Goal: Task Accomplishment & Management: Manage account settings

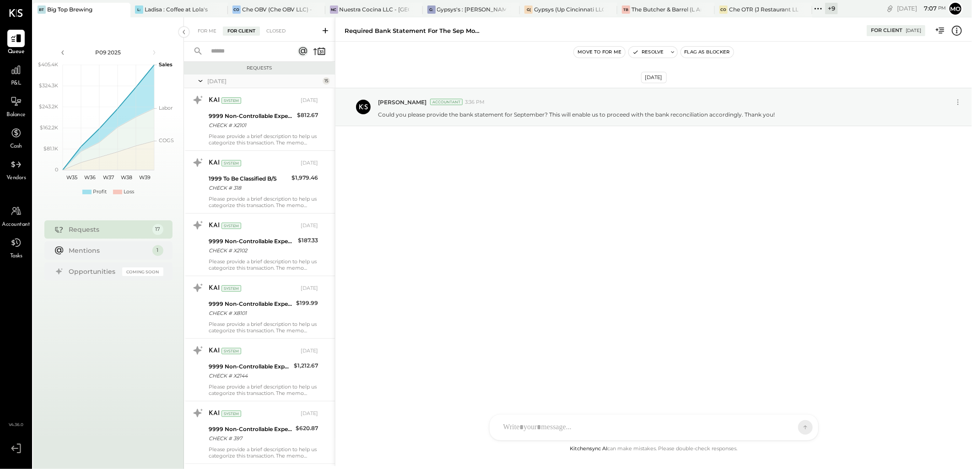
scroll to position [742, 0]
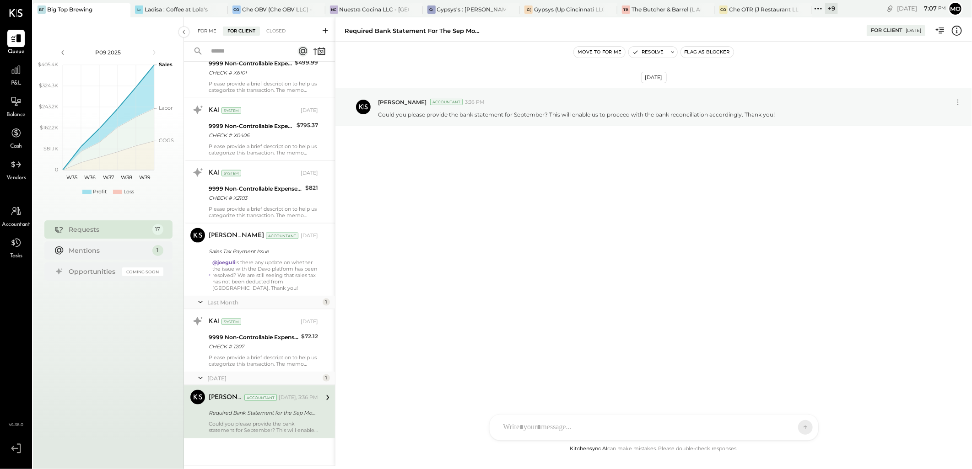
click at [199, 31] on div "For Me" at bounding box center [207, 31] width 28 height 9
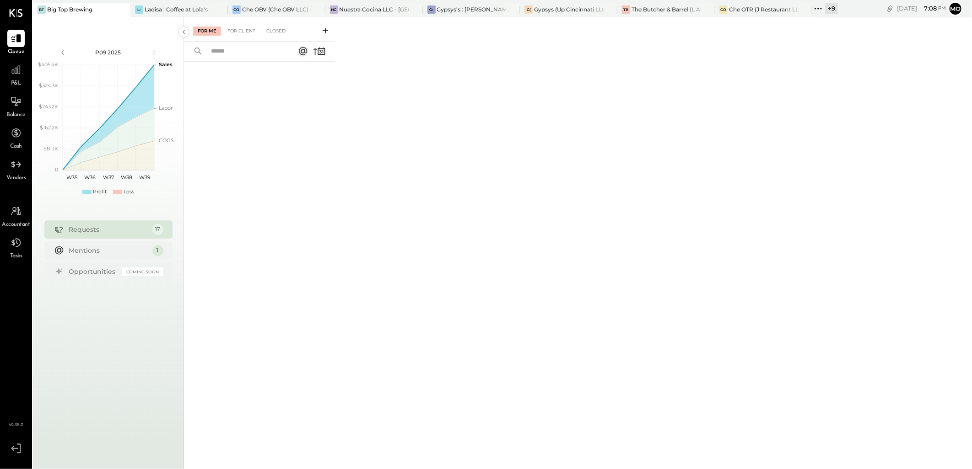
click at [369, 273] on div "For Me For Client Closed" at bounding box center [578, 241] width 788 height 449
click at [161, 8] on div "Ladisa : Coffee at Lola's" at bounding box center [176, 9] width 63 height 8
click at [240, 36] on div "For Me For Client Closed" at bounding box center [259, 29] width 151 height 24
click at [239, 31] on div "For Client" at bounding box center [241, 31] width 37 height 9
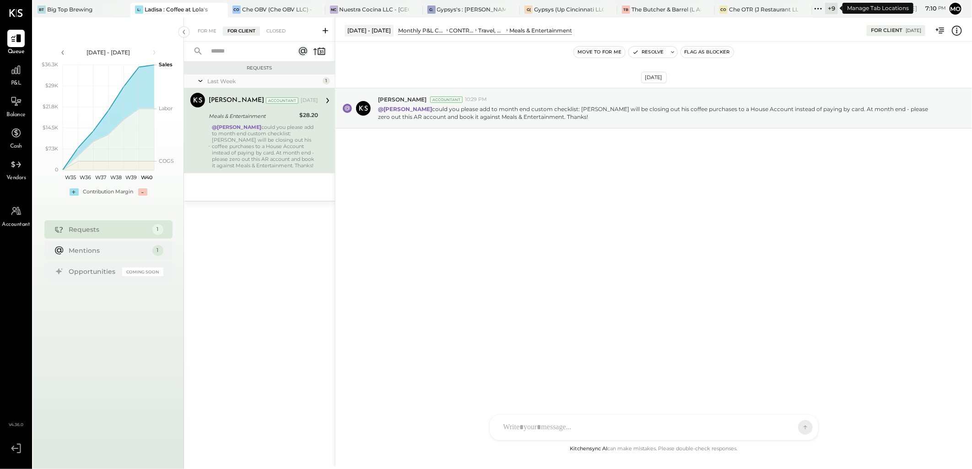
click at [820, 8] on icon at bounding box center [818, 9] width 12 height 12
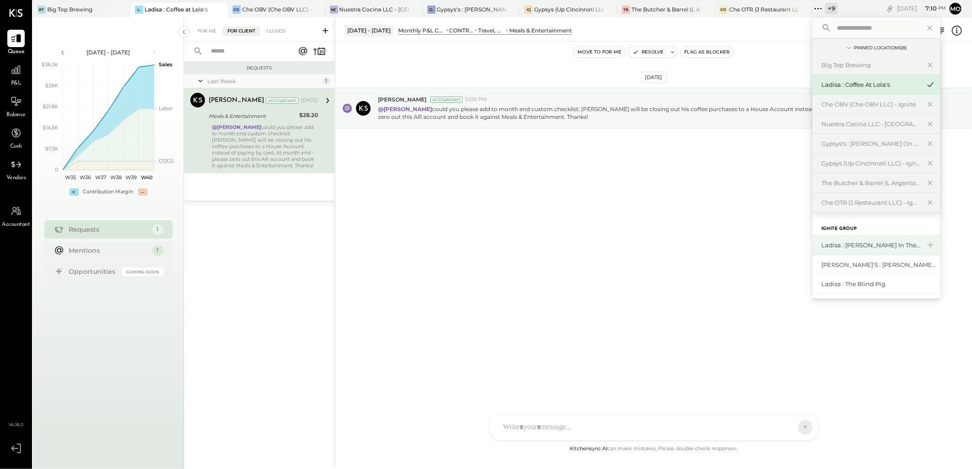
click at [866, 244] on div "Ladisa : [PERSON_NAME] in the Alley" at bounding box center [870, 245] width 99 height 9
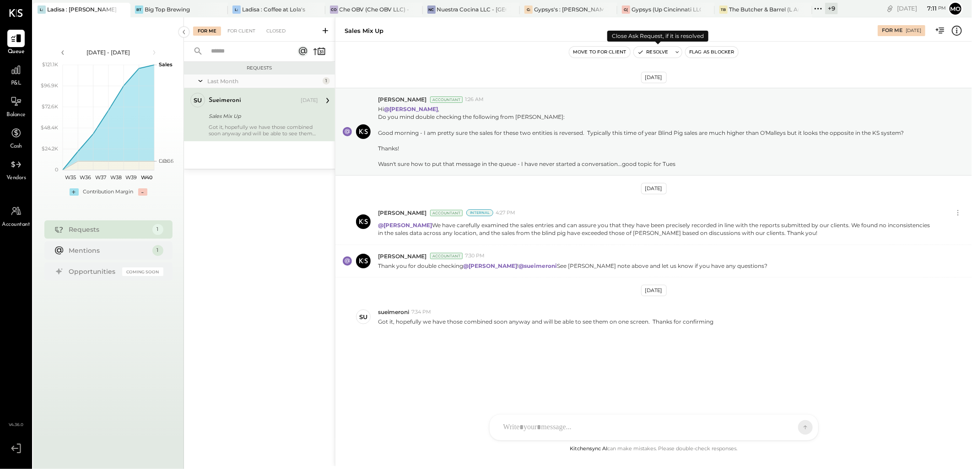
click at [648, 53] on button "Resolve" at bounding box center [653, 52] width 38 height 11
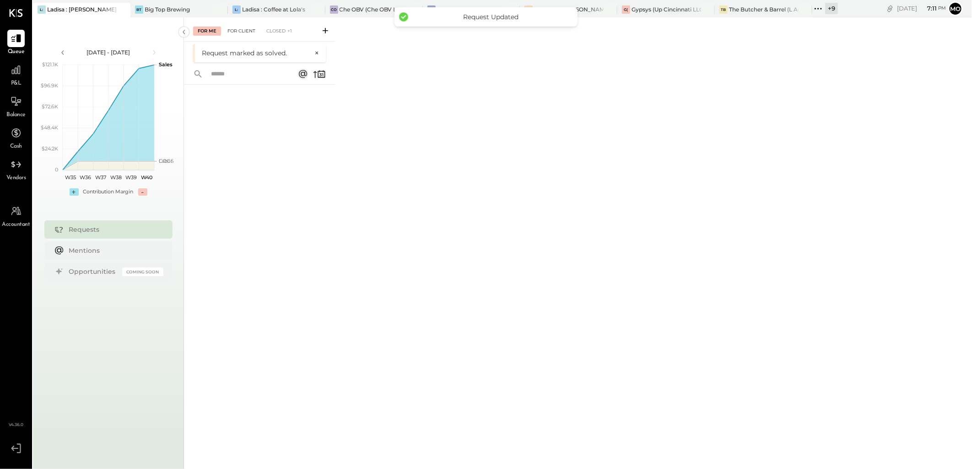
click at [243, 31] on div "For Client" at bounding box center [241, 31] width 37 height 9
click at [204, 30] on div "For Me" at bounding box center [207, 31] width 28 height 9
click at [243, 8] on div "Ladisa : Coffee at Lola's" at bounding box center [273, 9] width 63 height 8
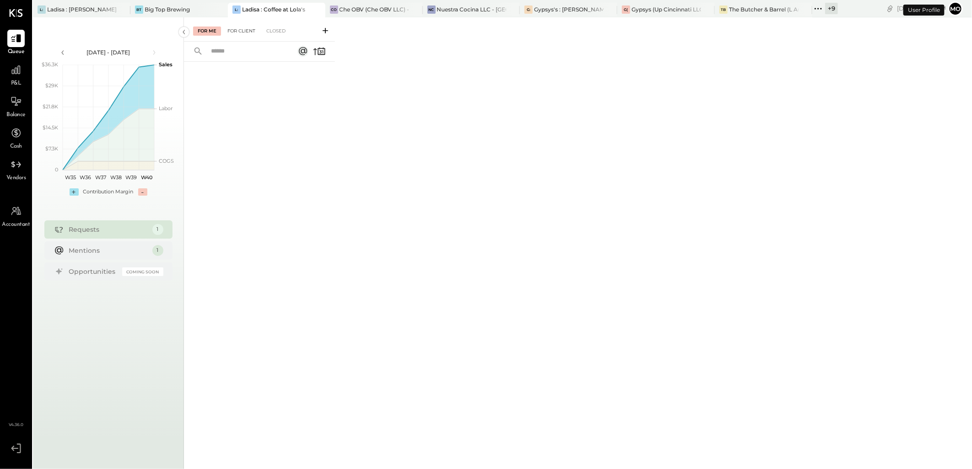
click at [240, 32] on div "For Client" at bounding box center [241, 31] width 37 height 9
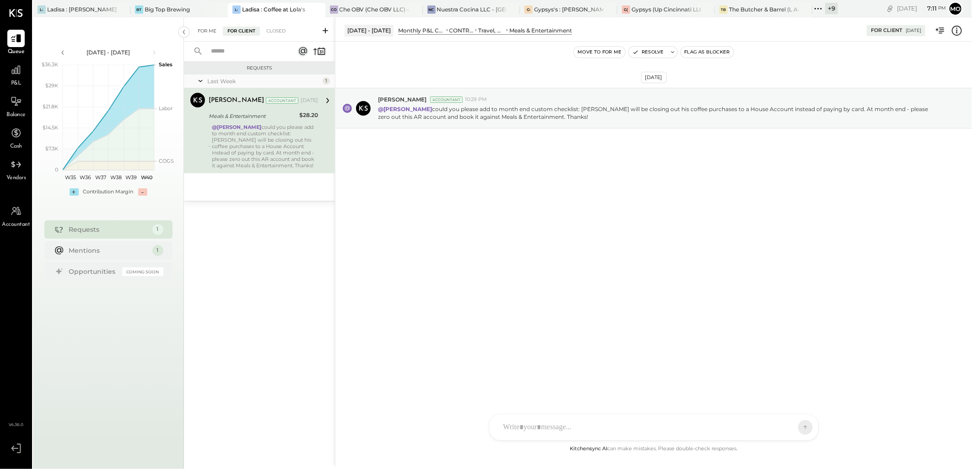
click at [205, 27] on div "For Me" at bounding box center [207, 31] width 28 height 9
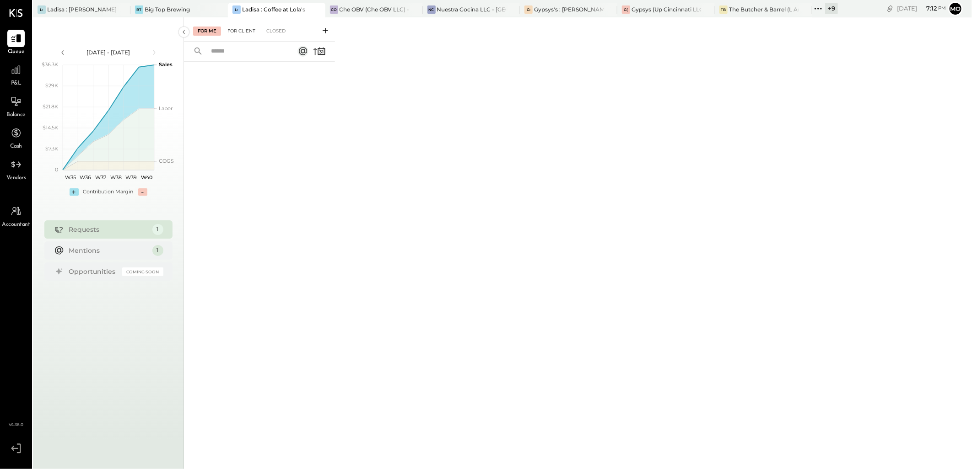
click at [238, 30] on div "For Client" at bounding box center [241, 31] width 37 height 9
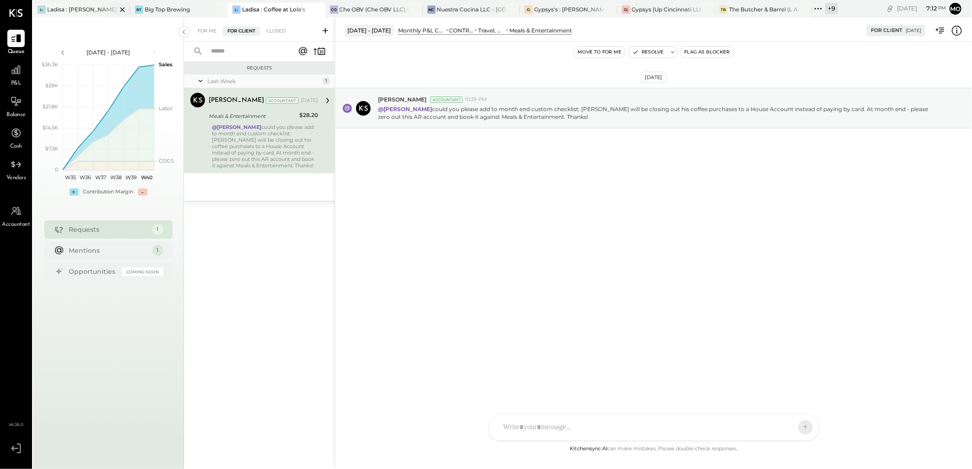
click at [49, 3] on div "L: Ladisa : [PERSON_NAME] in the Alley" at bounding box center [81, 10] width 97 height 15
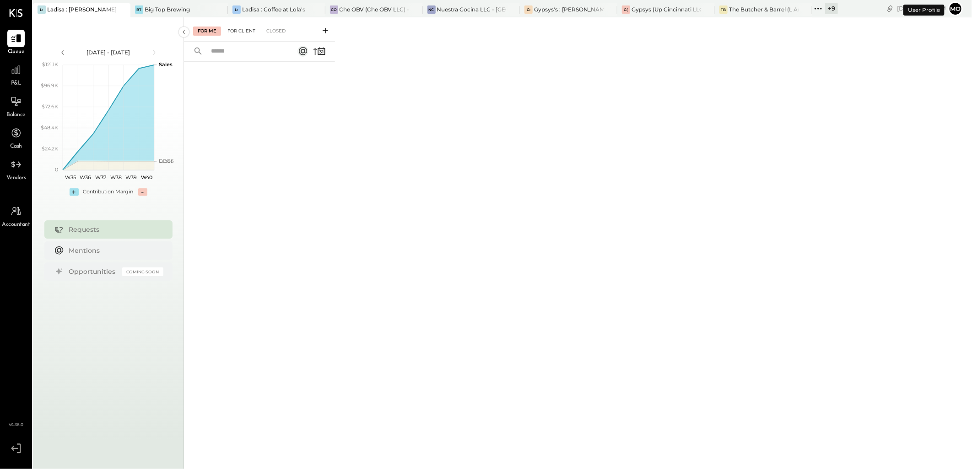
click at [244, 28] on div "For Client" at bounding box center [241, 31] width 37 height 9
click at [274, 33] on div "Closed" at bounding box center [276, 31] width 28 height 9
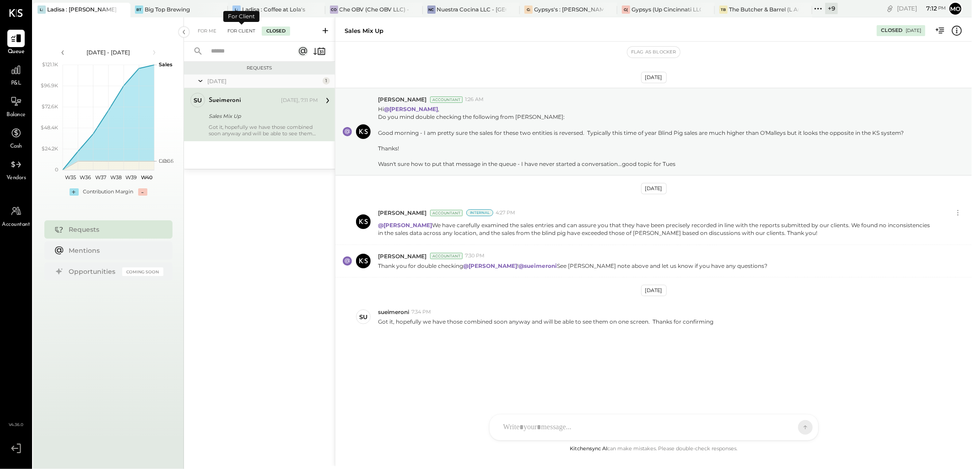
click at [233, 29] on div "For Client" at bounding box center [241, 31] width 37 height 9
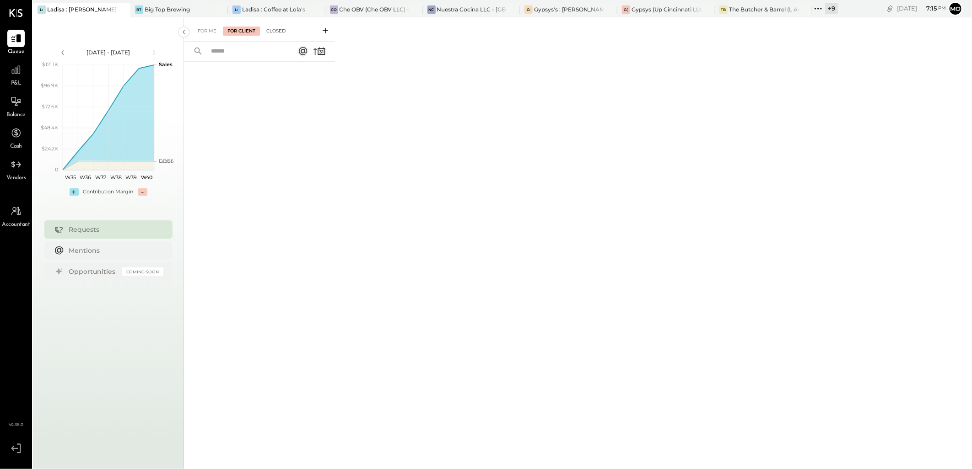
click at [280, 29] on div "Closed" at bounding box center [276, 31] width 28 height 9
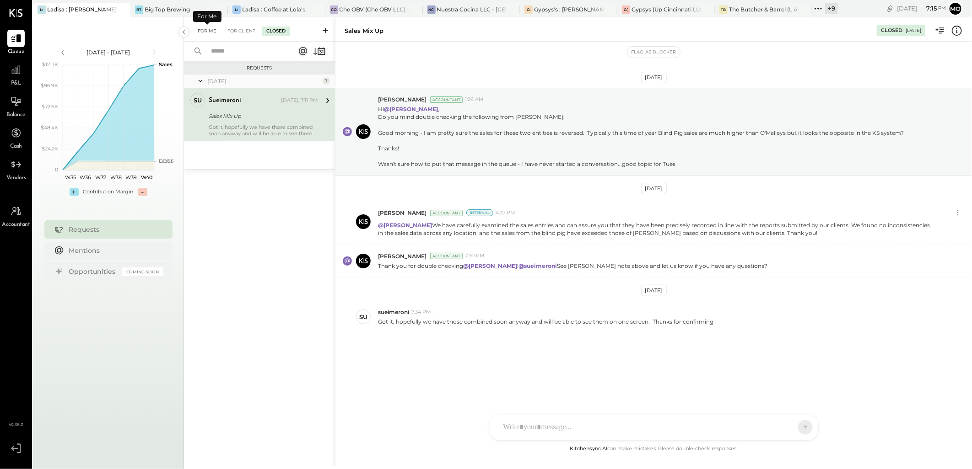
click at [200, 28] on div "For Me" at bounding box center [207, 31] width 28 height 9
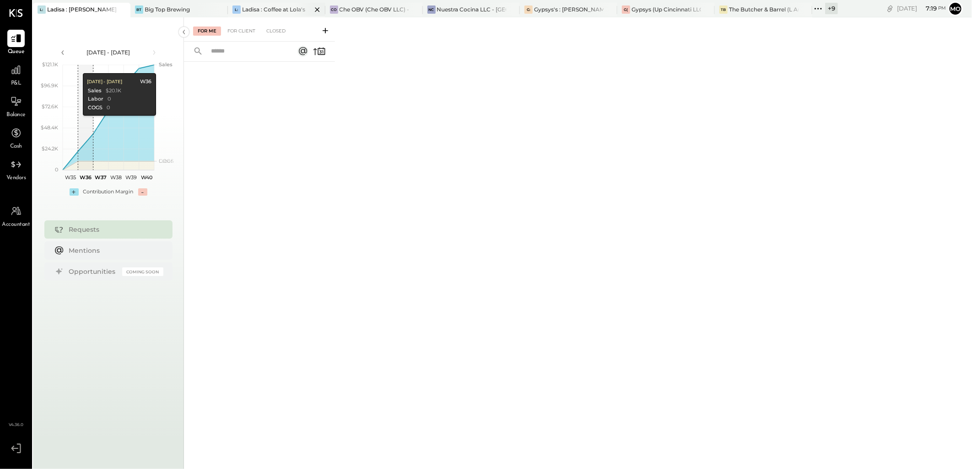
click at [282, 5] on div "Ladisa : Coffee at Lola's" at bounding box center [273, 9] width 63 height 8
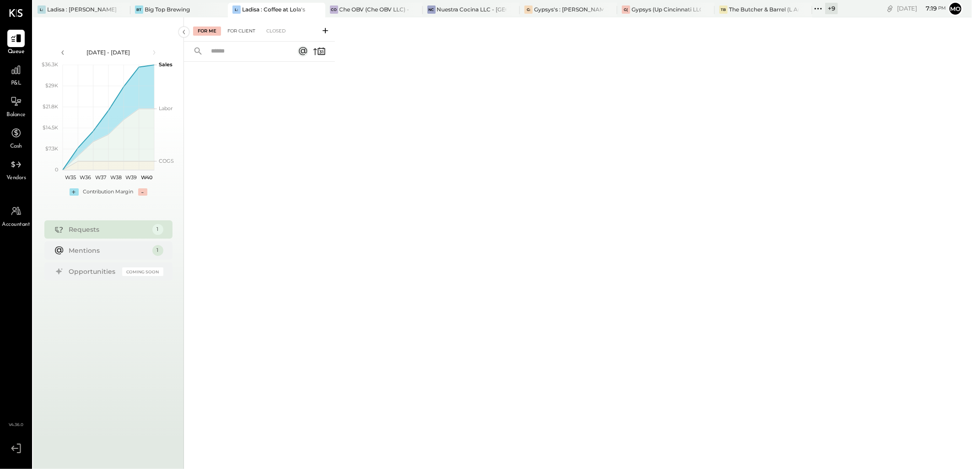
click at [238, 32] on div "For Client" at bounding box center [241, 31] width 37 height 9
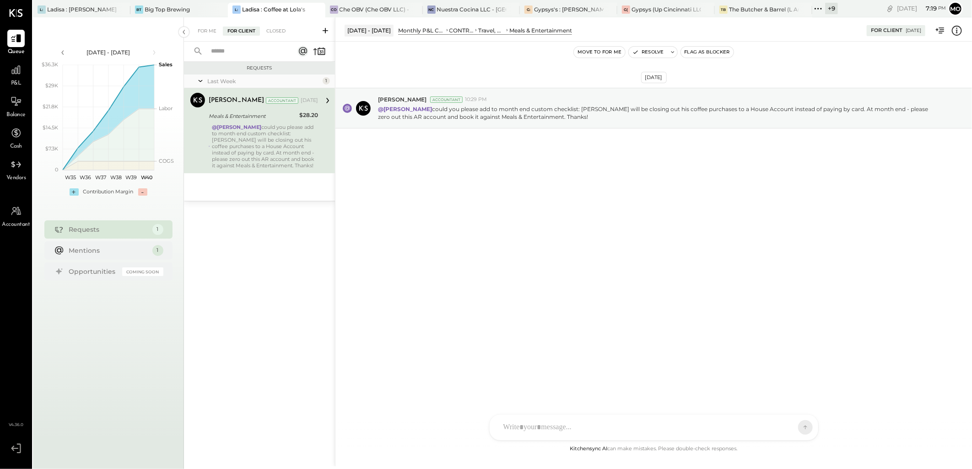
click at [275, 24] on div "For Me For Client Closed" at bounding box center [259, 29] width 151 height 24
click at [276, 29] on div "Closed" at bounding box center [276, 31] width 28 height 9
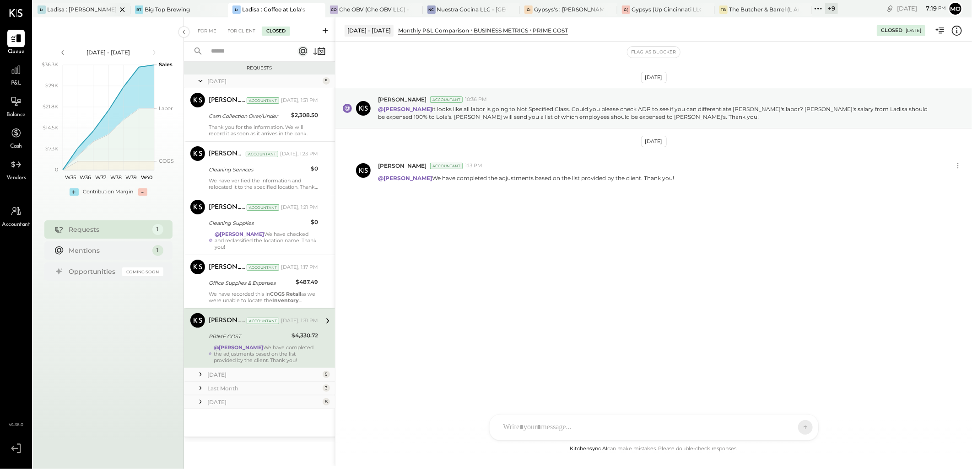
click at [97, 14] on div "L: Ladisa : [PERSON_NAME] in the Alley" at bounding box center [81, 10] width 97 height 15
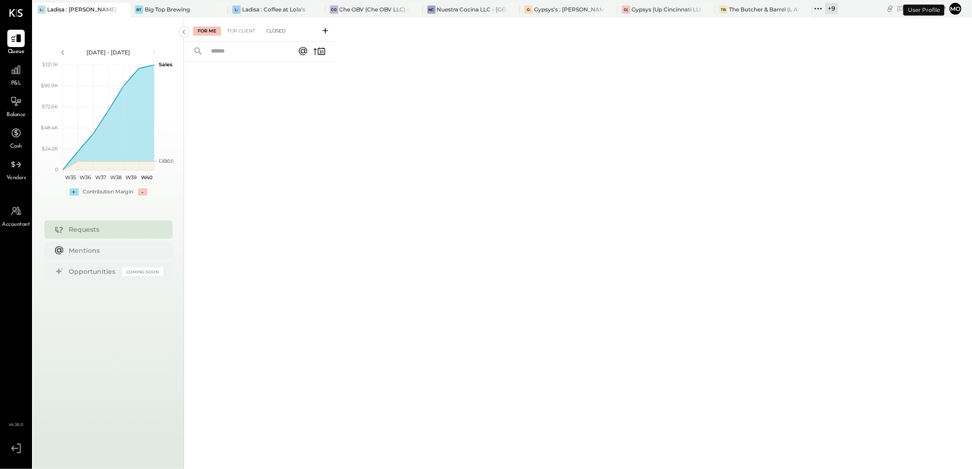
click at [275, 32] on div "Closed" at bounding box center [276, 31] width 28 height 9
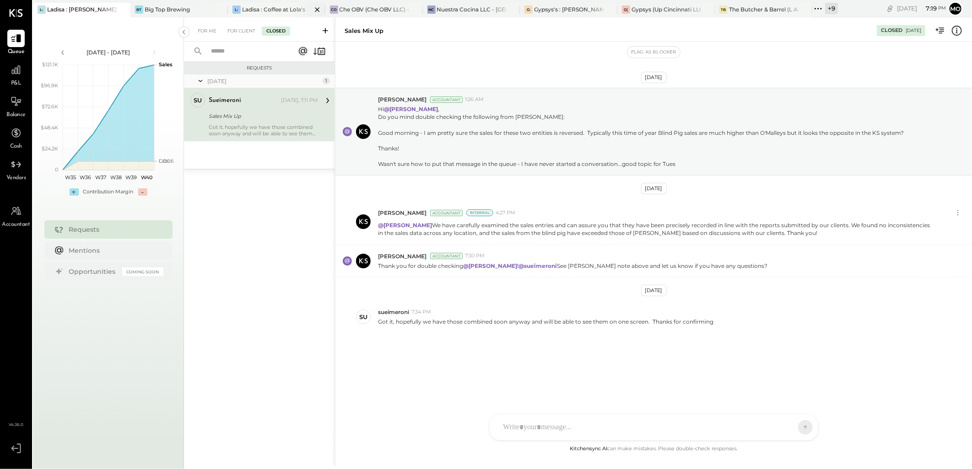
click at [272, 10] on div "Ladisa : Coffee at Lola's" at bounding box center [273, 9] width 63 height 8
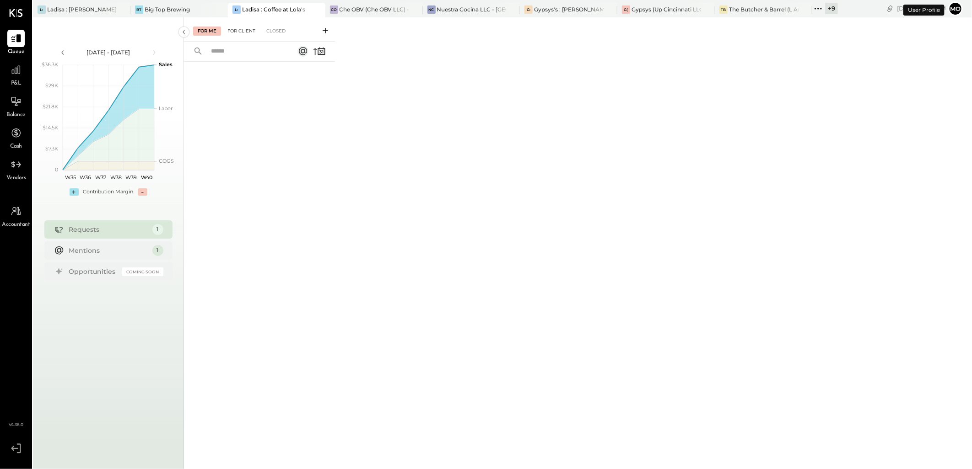
click at [229, 30] on div "For Client" at bounding box center [241, 31] width 37 height 9
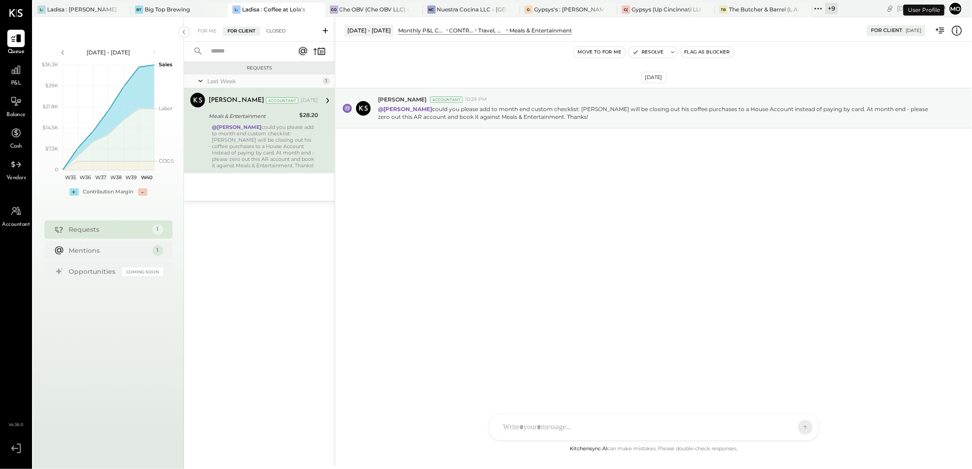
click at [271, 32] on div "Closed" at bounding box center [276, 31] width 28 height 9
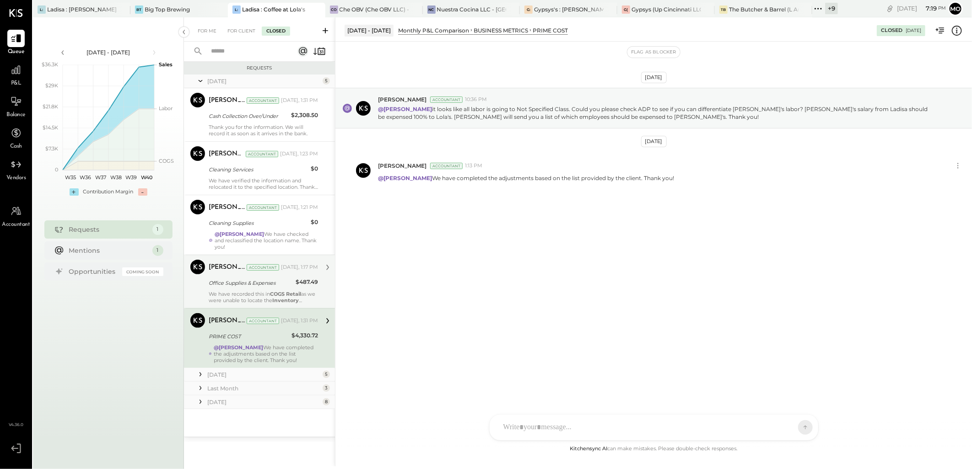
click at [307, 281] on div "$487.49" at bounding box center [307, 282] width 22 height 9
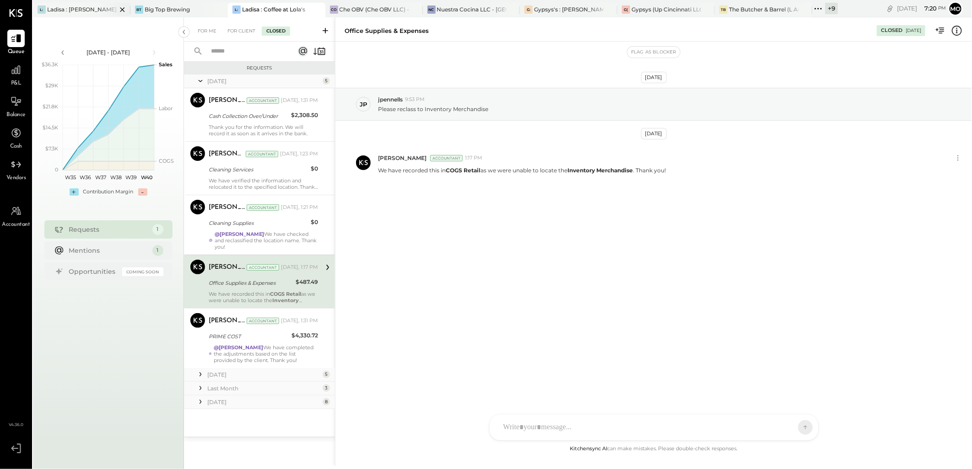
click at [79, 11] on div "Ladisa : [PERSON_NAME] in the Alley" at bounding box center [82, 9] width 70 height 8
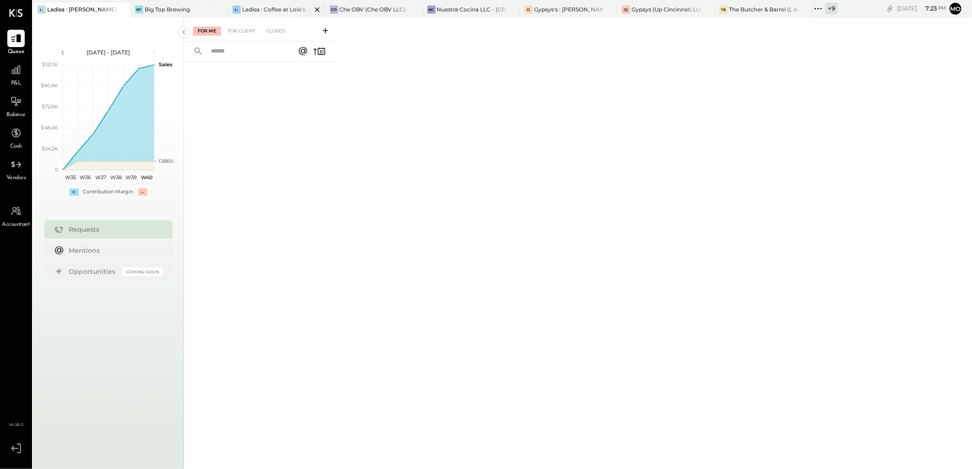
click at [262, 8] on div "Ladisa : Coffee at Lola's" at bounding box center [273, 9] width 63 height 8
click at [244, 37] on div "For Me For Client Closed" at bounding box center [259, 29] width 151 height 24
click at [243, 33] on div "For Client" at bounding box center [241, 31] width 37 height 9
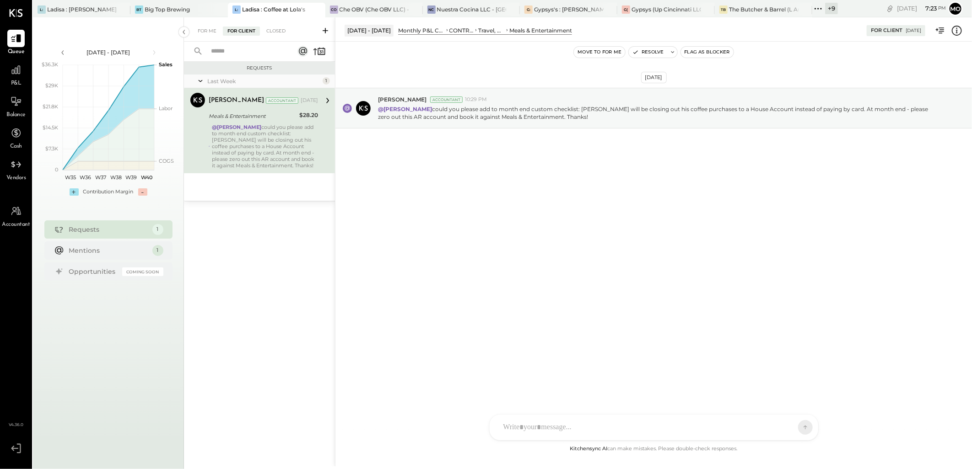
click at [276, 33] on div "Closed" at bounding box center [276, 31] width 28 height 9
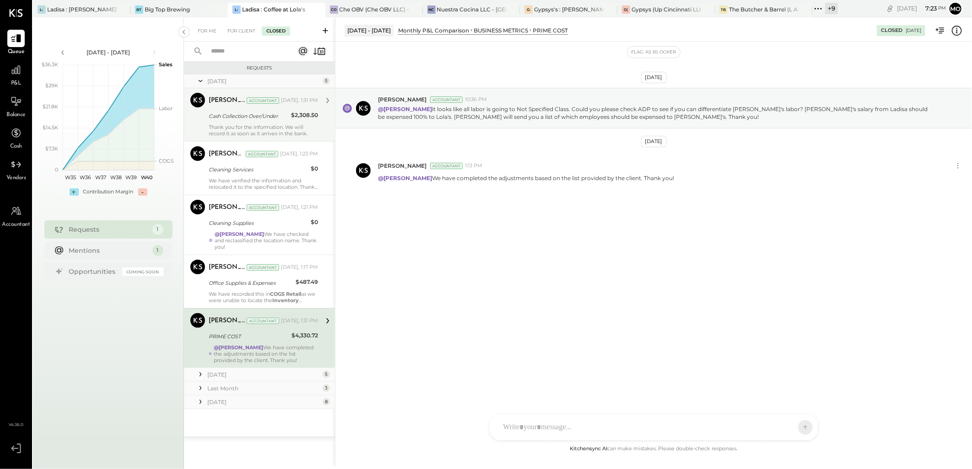
click at [250, 118] on div "Cash Collection Over/Under" at bounding box center [249, 116] width 80 height 9
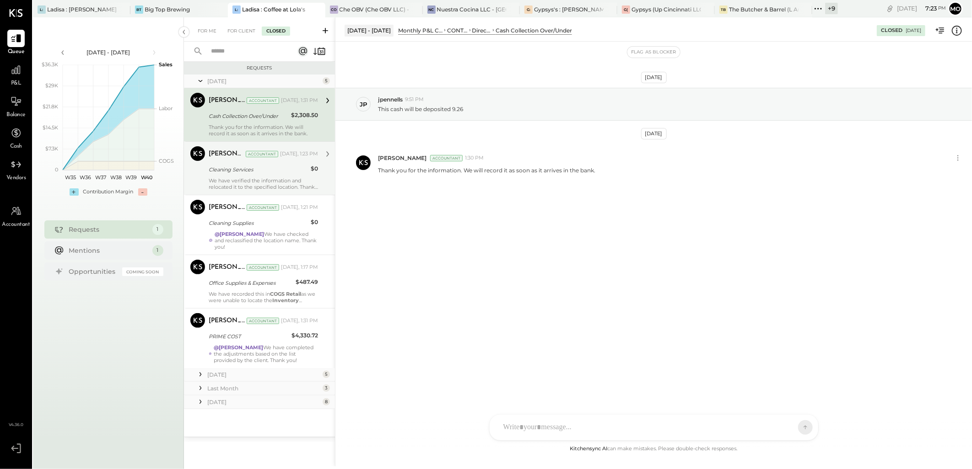
click at [222, 167] on div "Cleaning Services" at bounding box center [258, 169] width 99 height 9
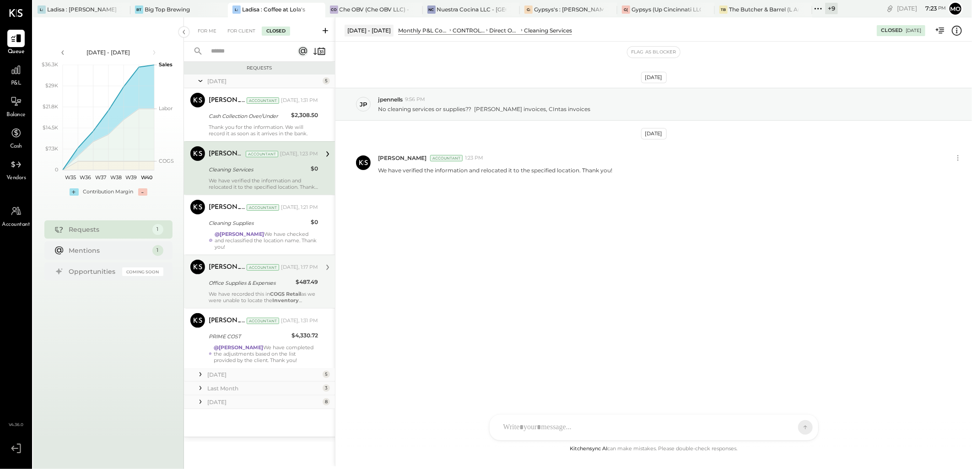
click at [238, 290] on div "Mohammadsalkin Ansari Accountant [DATE], 1:17 PM Office Supplies & Expenses $48…" at bounding box center [263, 282] width 109 height 44
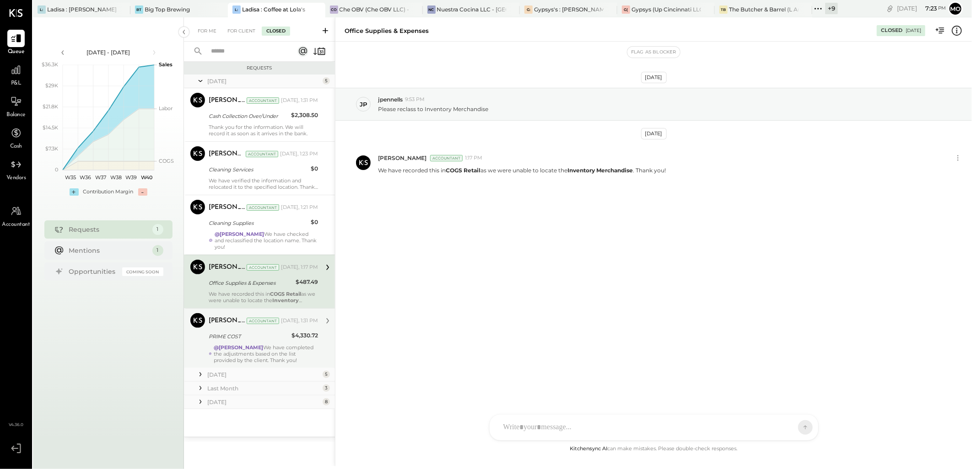
click at [261, 342] on div "PRIME COST" at bounding box center [249, 336] width 80 height 11
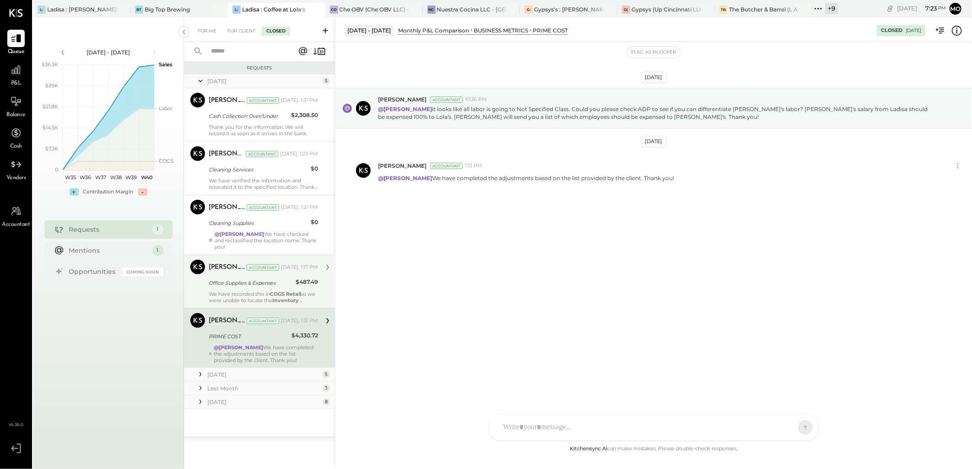
click at [243, 286] on div "Office Supplies & Expenses" at bounding box center [251, 283] width 84 height 9
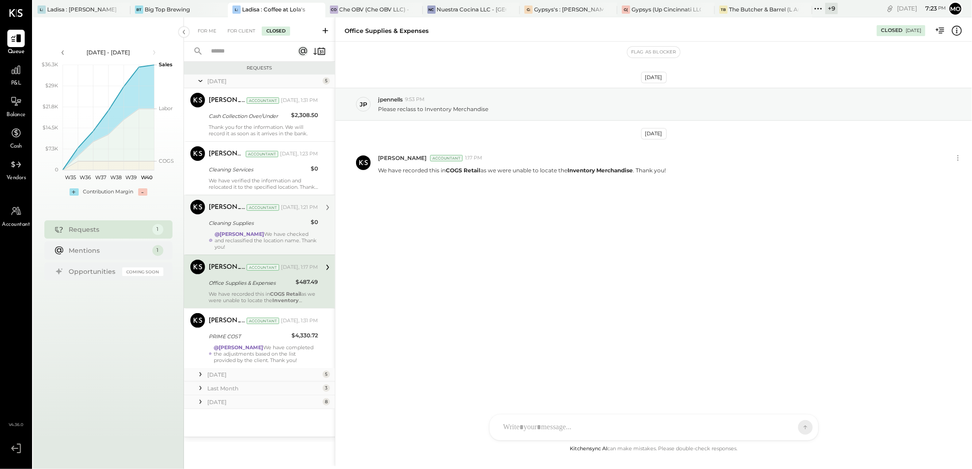
click at [259, 227] on div "Cleaning Supplies" at bounding box center [258, 223] width 99 height 9
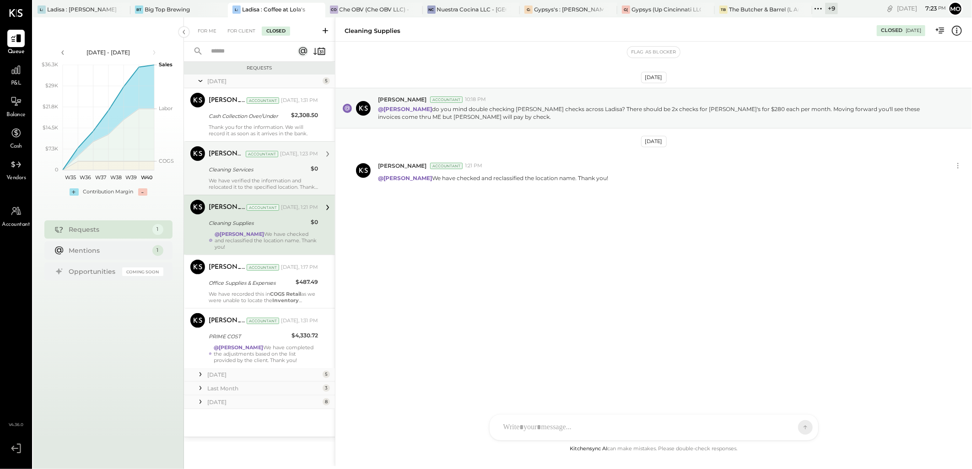
click at [262, 177] on div "Mohammadsalkin Ansari Accountant [DATE], 1:23 PM Cleaning Services $0 We have v…" at bounding box center [263, 168] width 109 height 44
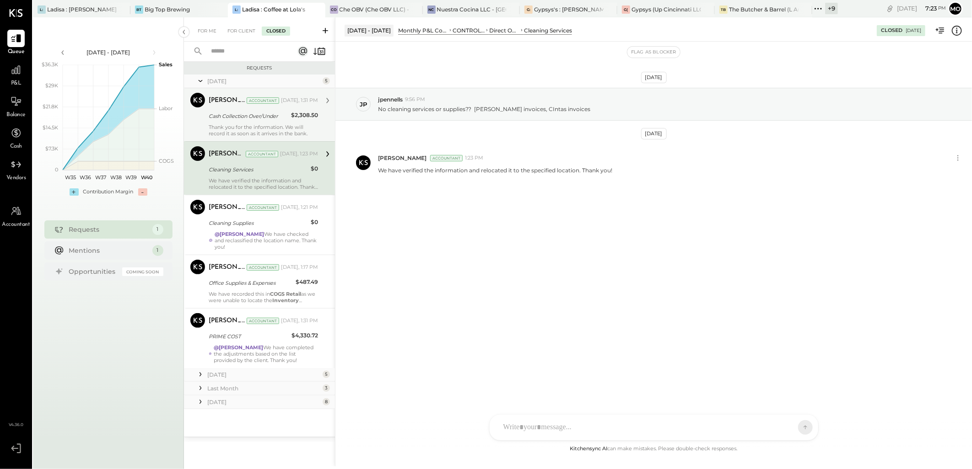
click at [253, 123] on div "Mohammadsalkin Ansari Accountant [DATE], 1:31 PM Cash Collection Over/Under $2,…" at bounding box center [263, 115] width 109 height 44
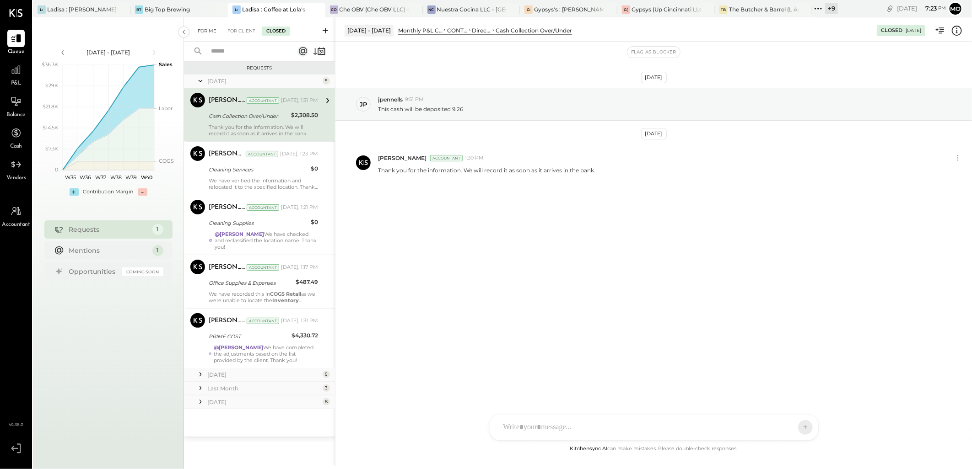
click at [207, 33] on div "For Me" at bounding box center [207, 31] width 28 height 9
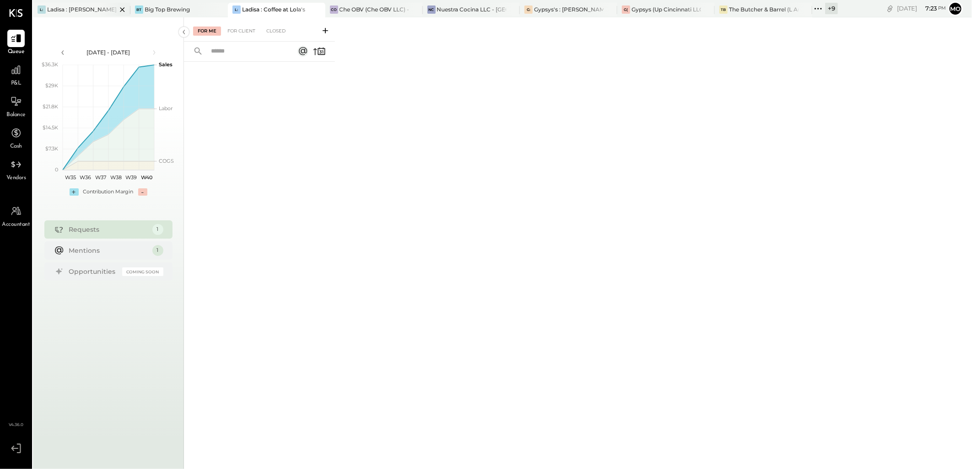
click at [76, 12] on div "Ladisa : [PERSON_NAME] in the Alley" at bounding box center [82, 9] width 70 height 8
click at [273, 27] on div "Closed" at bounding box center [276, 31] width 28 height 9
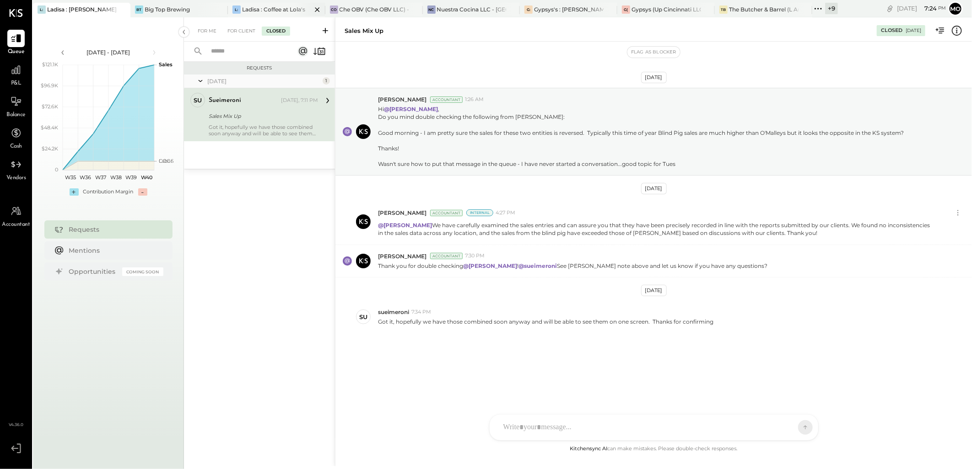
click at [273, 9] on div "Ladisa : Coffee at Lola's" at bounding box center [273, 9] width 63 height 8
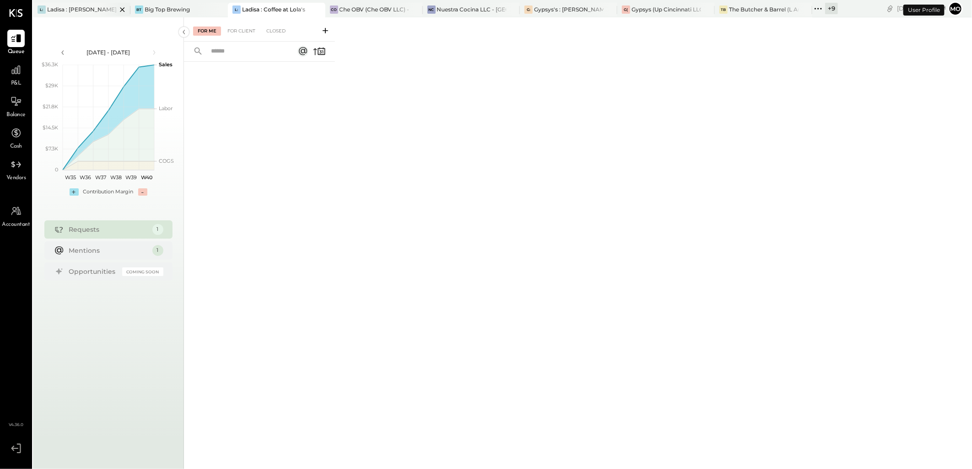
click at [70, 11] on div "Ladisa : [PERSON_NAME] in the Alley" at bounding box center [82, 9] width 70 height 8
click at [278, 32] on div "Closed" at bounding box center [276, 31] width 28 height 9
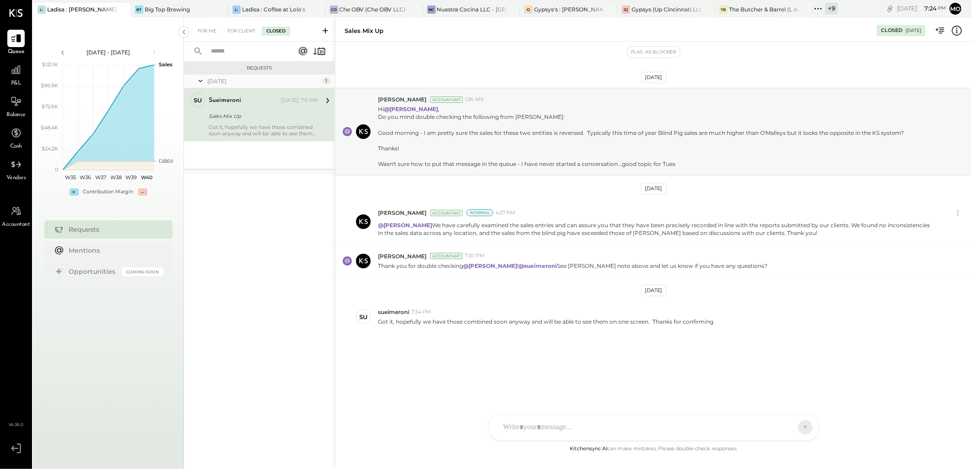
click at [327, 99] on icon at bounding box center [327, 100] width 3 height 5
click at [325, 101] on icon at bounding box center [328, 101] width 12 height 12
click at [159, 5] on div "BT Big Top Brewing" at bounding box center [178, 10] width 97 height 15
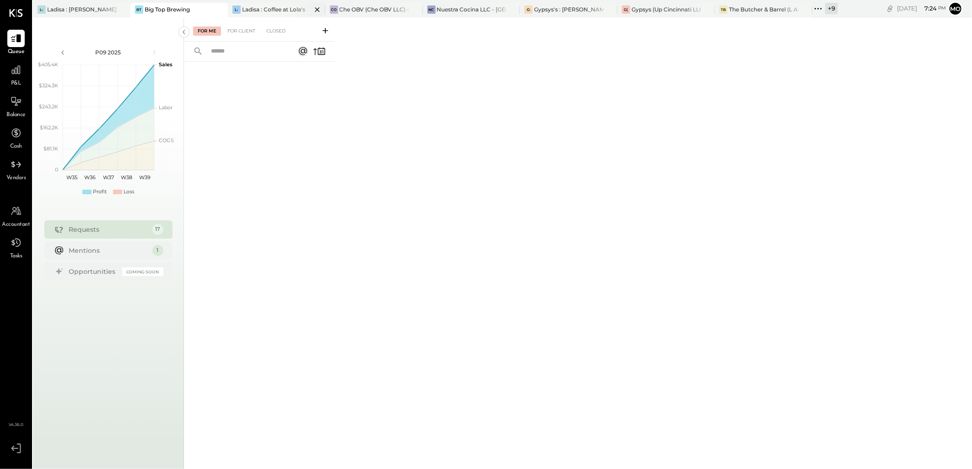
click at [250, 10] on div "Ladisa : Coffee at Lola's" at bounding box center [273, 9] width 63 height 8
click at [145, 16] on div "BT Big Top Brewing" at bounding box center [178, 10] width 97 height 15
click at [235, 34] on div "For Client" at bounding box center [241, 31] width 37 height 9
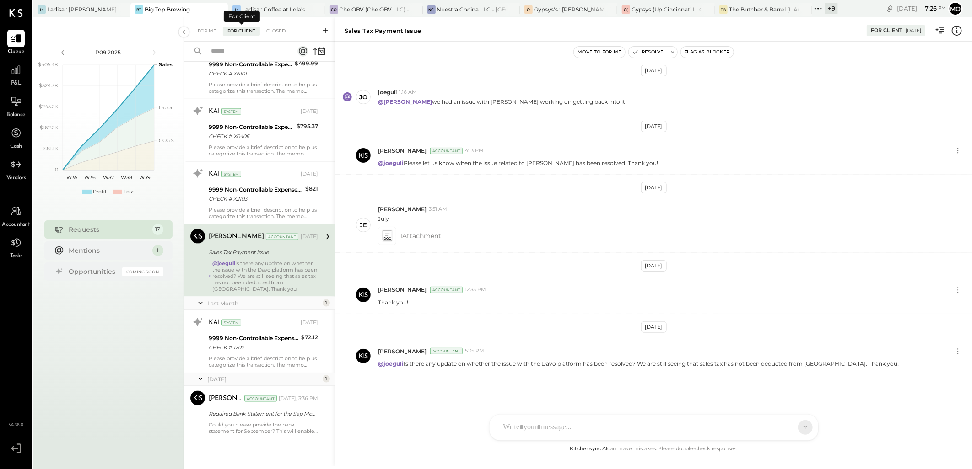
scroll to position [200, 0]
click at [276, 6] on div "Ladisa : Coffee at Lola's" at bounding box center [273, 9] width 63 height 8
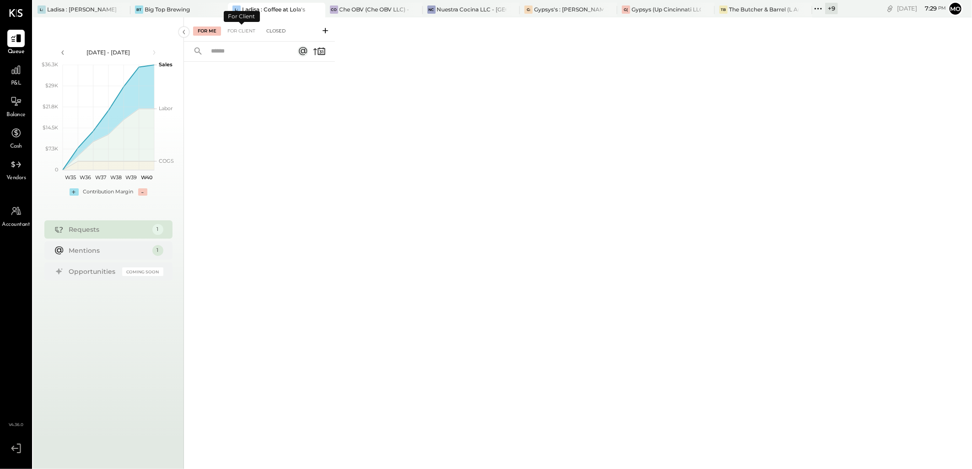
click at [268, 27] on div "Closed" at bounding box center [276, 31] width 28 height 9
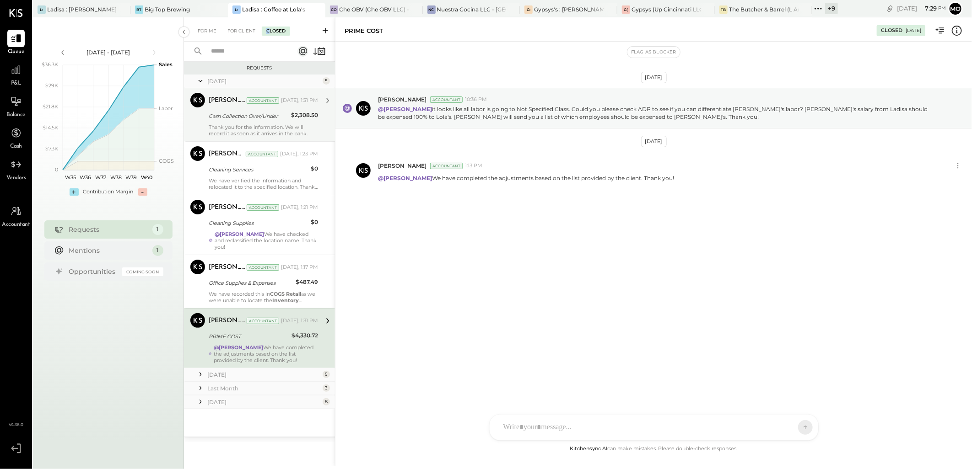
click at [277, 117] on div "Cash Collection Over/Under" at bounding box center [249, 116] width 80 height 9
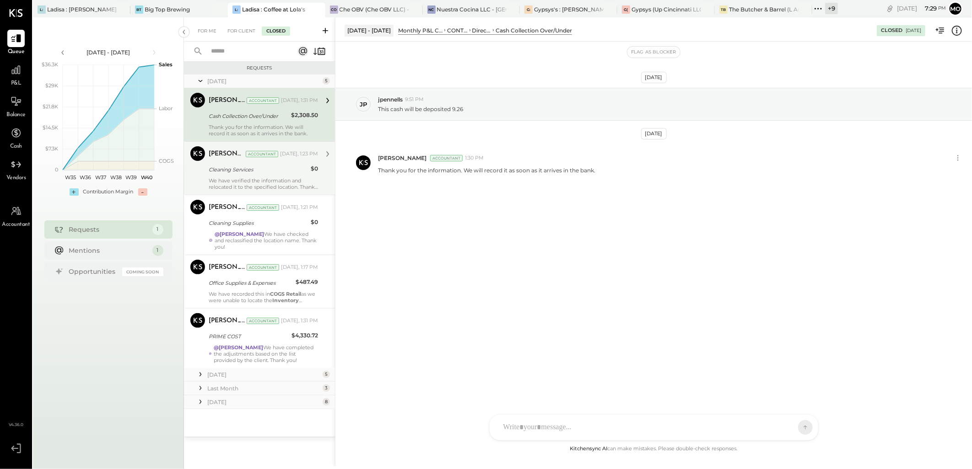
click at [240, 182] on div "We have verified the information and relocated it to the specified location. Th…" at bounding box center [263, 184] width 109 height 13
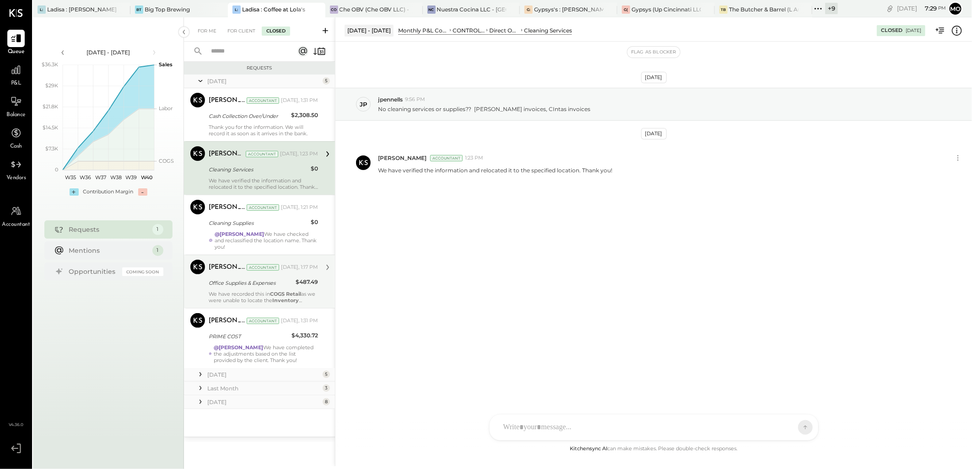
drag, startPoint x: 266, startPoint y: 279, endPoint x: 287, endPoint y: 276, distance: 21.7
click at [267, 279] on div "Office Supplies & Expenses" at bounding box center [251, 283] width 84 height 9
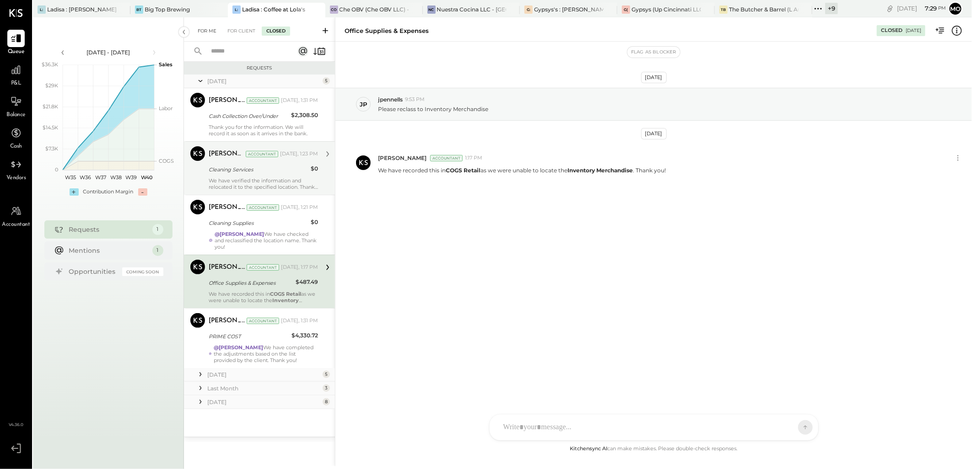
click at [212, 31] on div "For Me" at bounding box center [207, 31] width 28 height 9
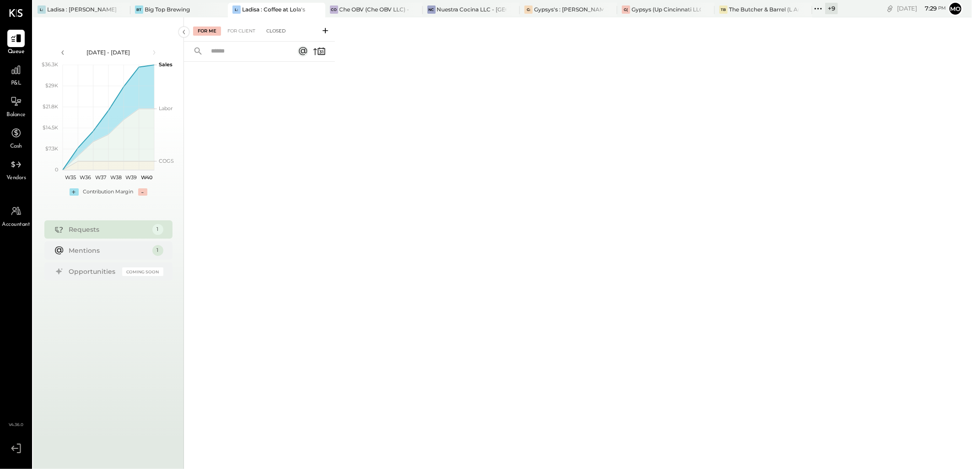
click at [282, 31] on div "Closed" at bounding box center [276, 31] width 28 height 9
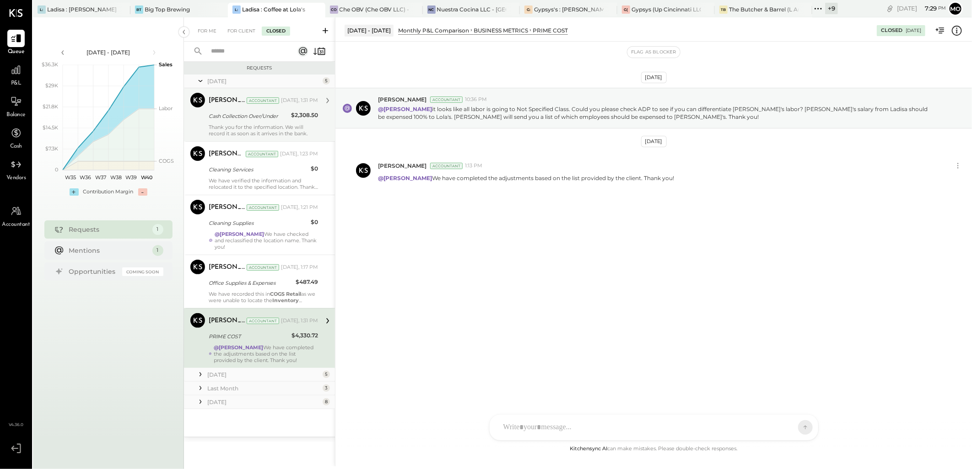
click at [285, 116] on div "Cash Collection Over/Under" at bounding box center [249, 116] width 80 height 9
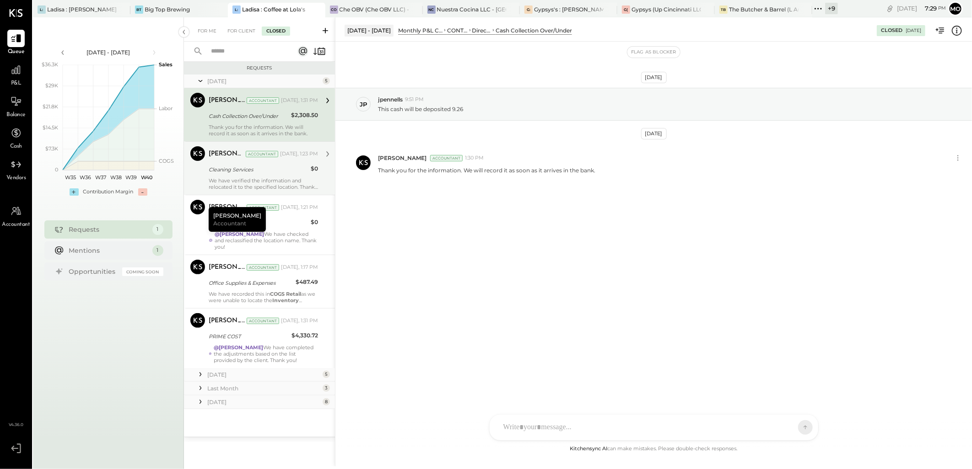
click at [242, 172] on div "Cleaning Services" at bounding box center [258, 169] width 99 height 9
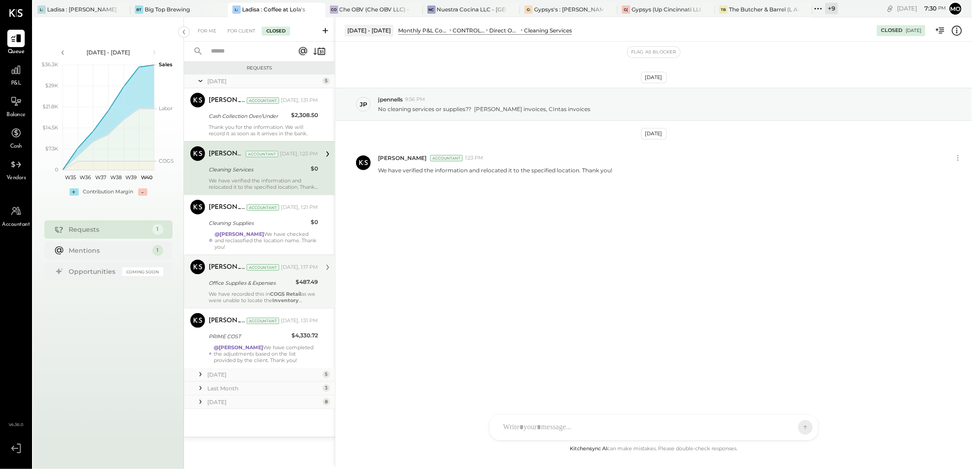
click at [261, 285] on div "Office Supplies & Expenses" at bounding box center [251, 283] width 84 height 9
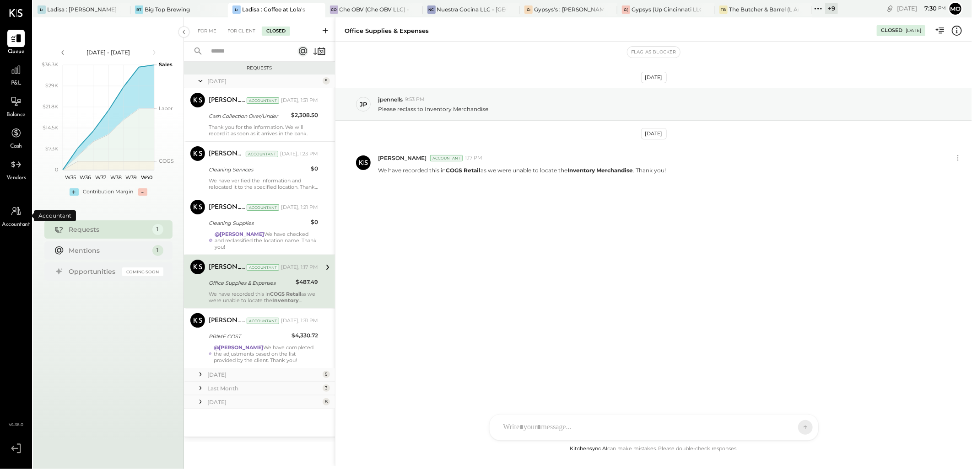
click at [19, 223] on span "Accountant" at bounding box center [16, 225] width 28 height 8
select select "*******"
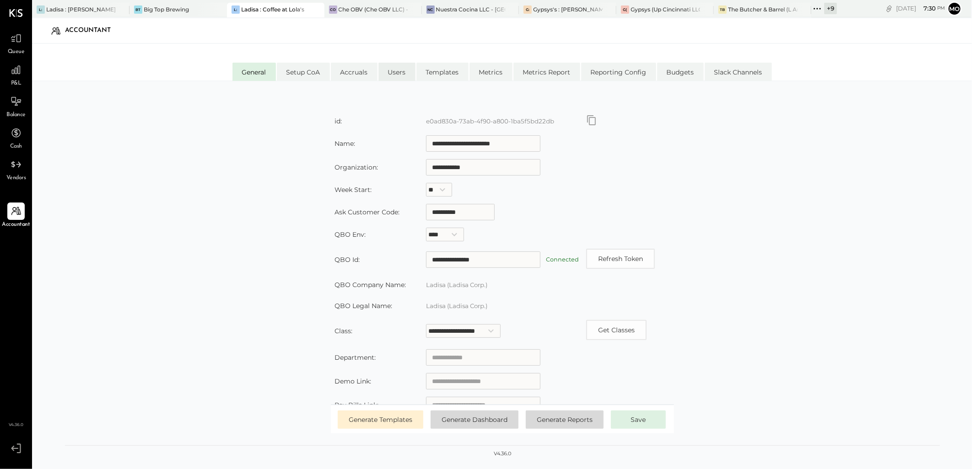
click at [397, 74] on li "Users" at bounding box center [396, 72] width 37 height 18
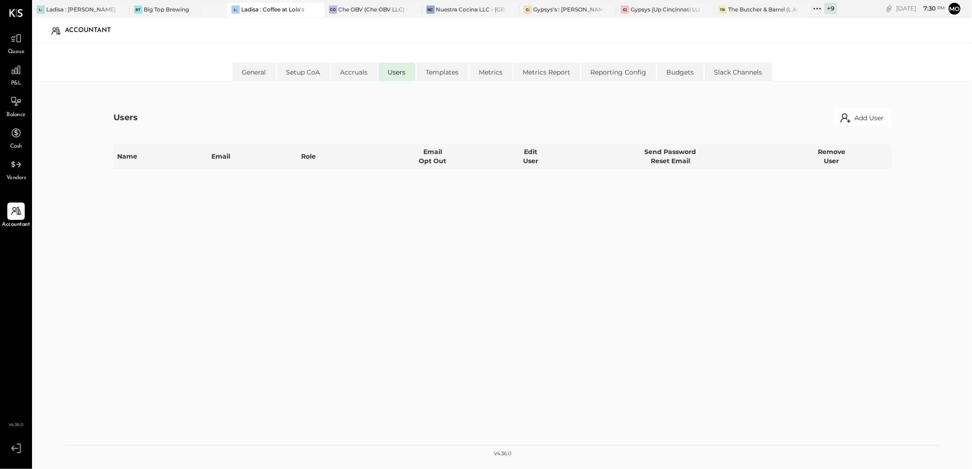
select select "**********"
select select "*****"
select select "**********"
select select "********"
select select "*****"
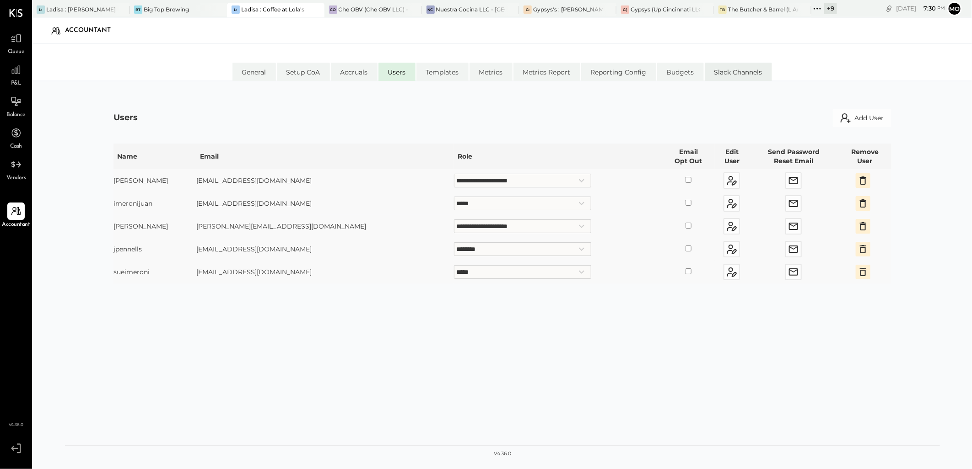
click at [727, 72] on li "Slack Channels" at bounding box center [738, 72] width 67 height 18
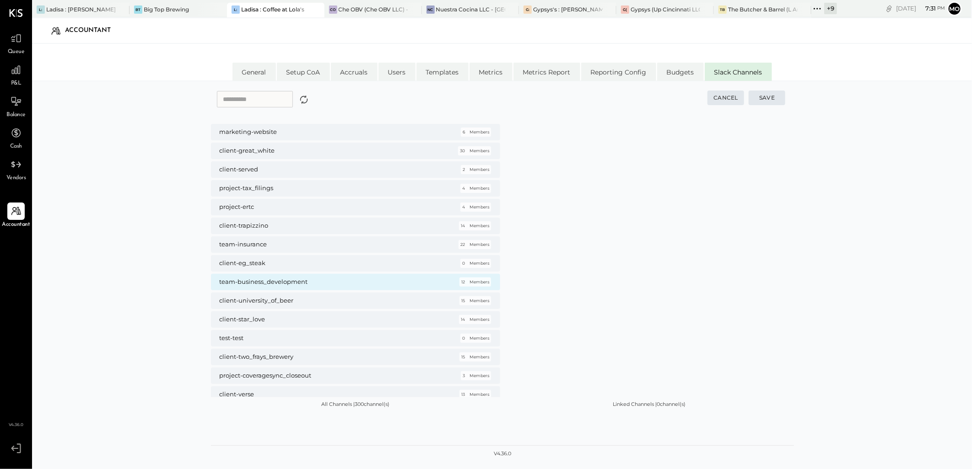
scroll to position [4952, 0]
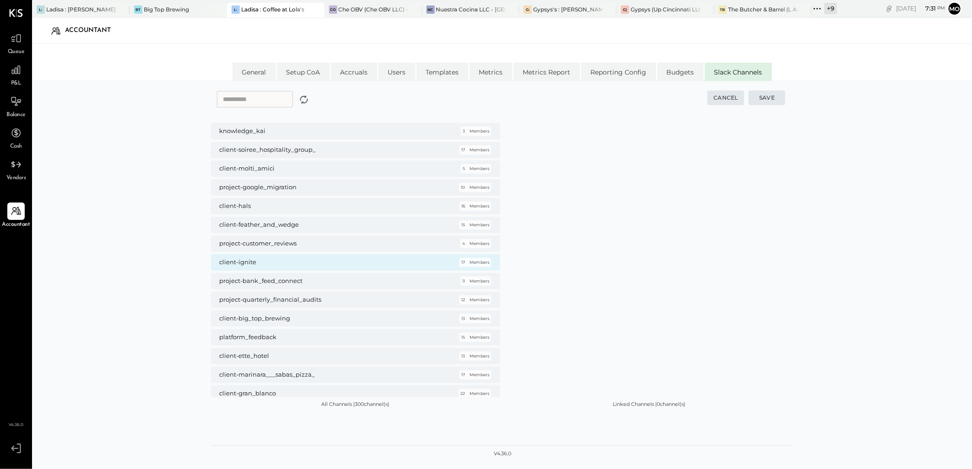
click at [475, 262] on p "Members" at bounding box center [479, 262] width 20 height 5
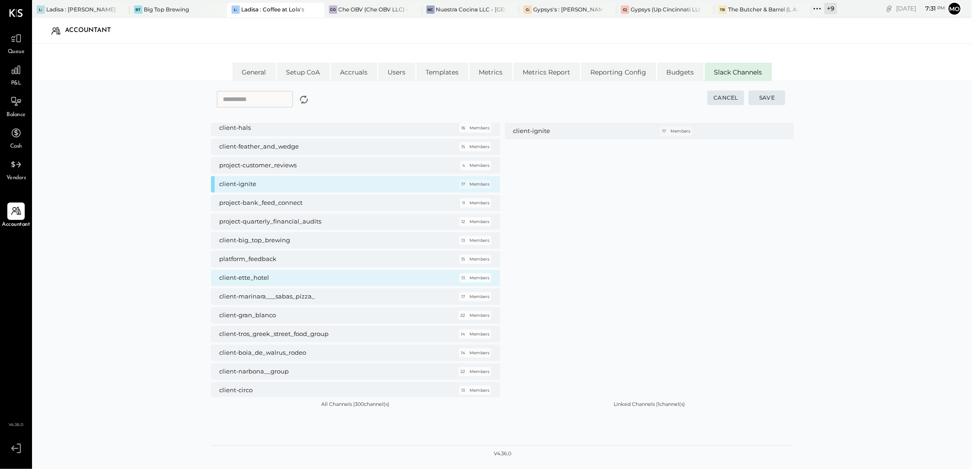
scroll to position [5054, 0]
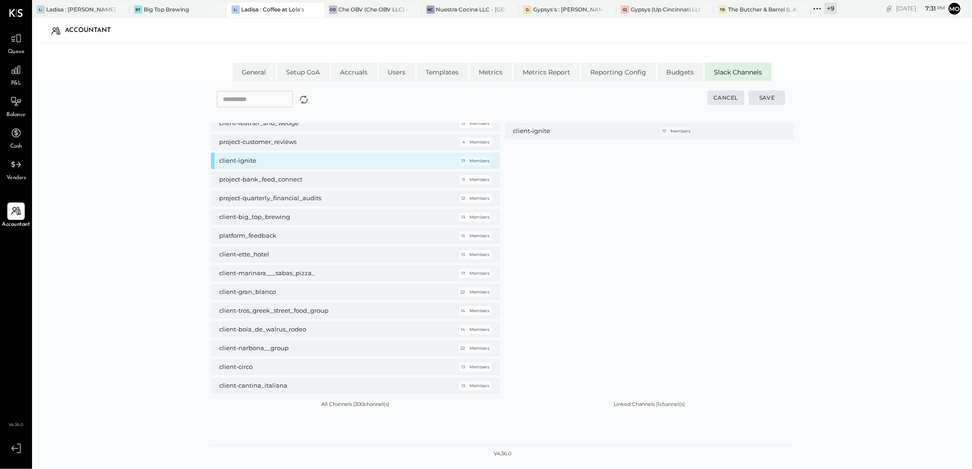
drag, startPoint x: 79, startPoint y: 17, endPoint x: 755, endPoint y: 214, distance: 704.7
click at [836, 287] on div "Cancel Save general 104 Members tenants 1 Members random 100 Members team-accou…" at bounding box center [502, 286] width 940 height 410
click at [717, 93] on button "Cancel" at bounding box center [725, 98] width 37 height 15
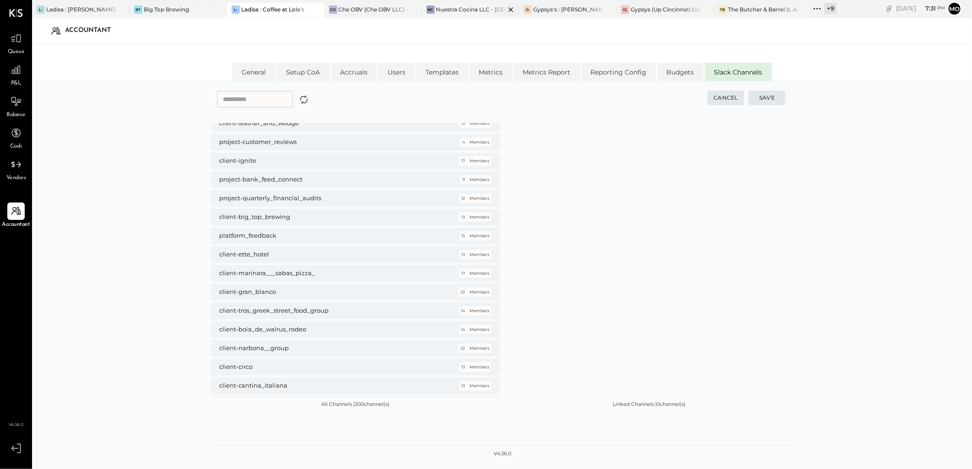
click at [450, 17] on div "NC Nuestra Cocina LLC - [GEOGRAPHIC_DATA]" at bounding box center [470, 10] width 97 height 15
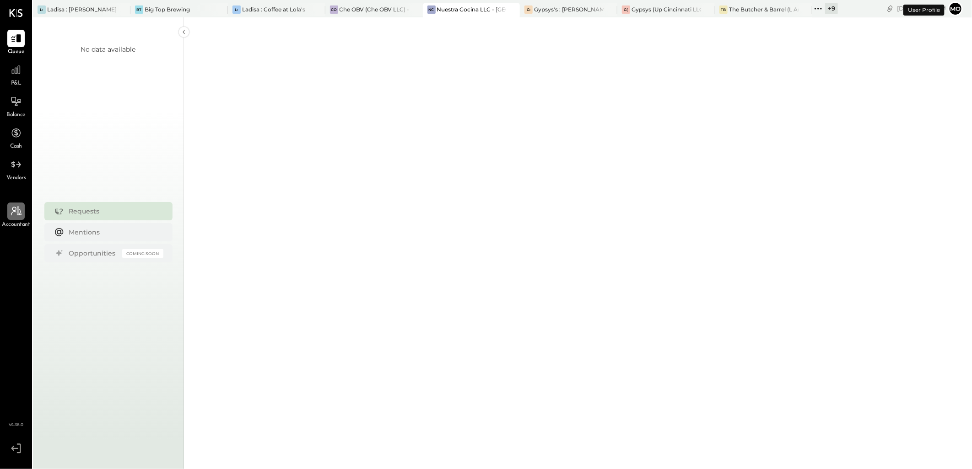
click at [16, 218] on div at bounding box center [15, 211] width 17 height 17
select select "*******"
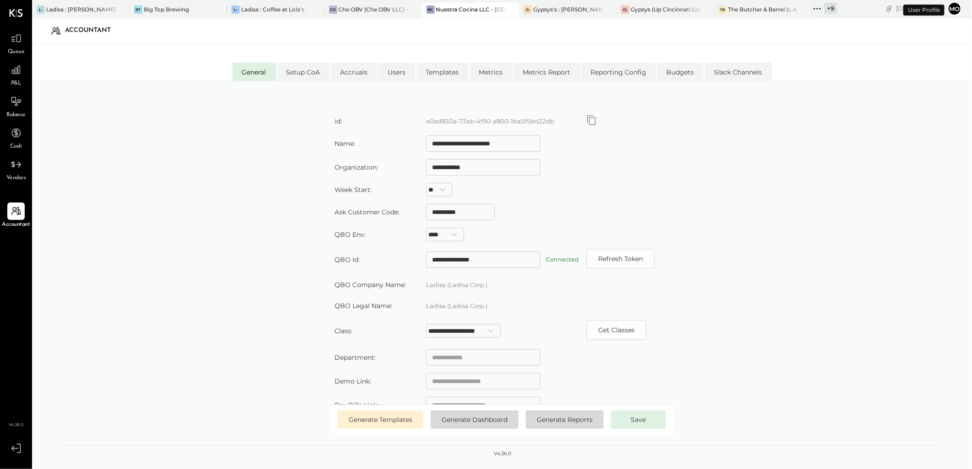
type input "**********"
type input "*********"
type input "**********"
select select
click at [728, 71] on li "Slack Channels" at bounding box center [738, 72] width 67 height 18
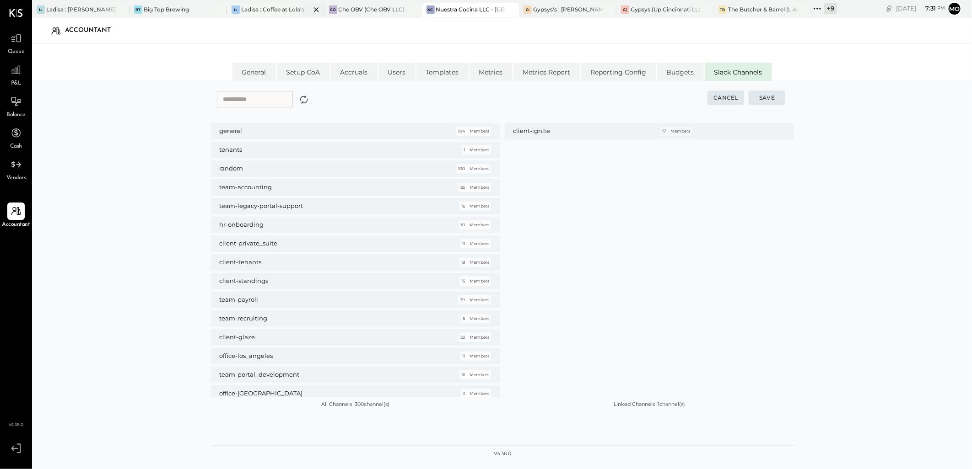
click at [261, 9] on div "Ladisa : Coffee at Lola's" at bounding box center [272, 9] width 63 height 8
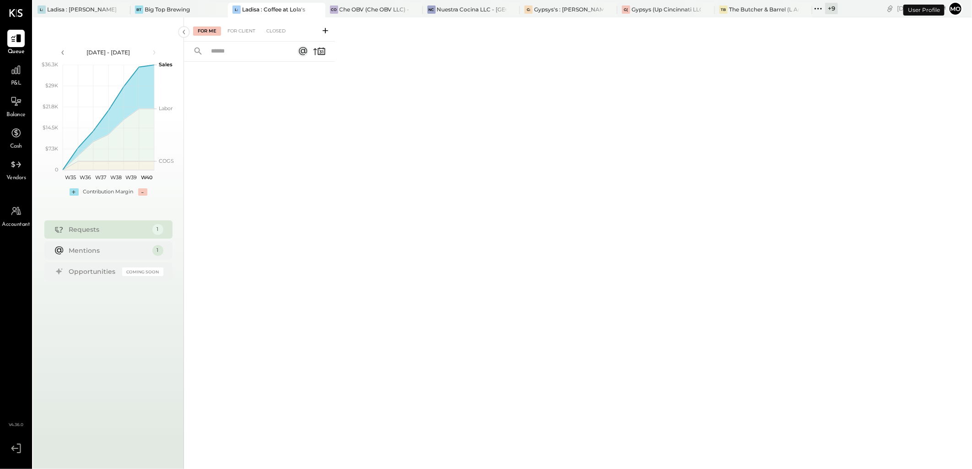
click at [5, 214] on div "Accountant" at bounding box center [16, 216] width 28 height 27
select select "*******"
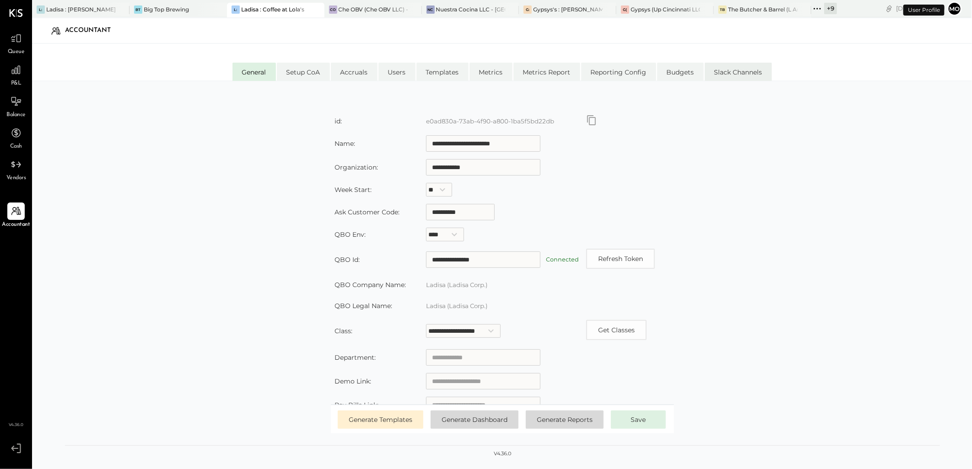
click at [738, 72] on li "Slack Channels" at bounding box center [738, 72] width 67 height 18
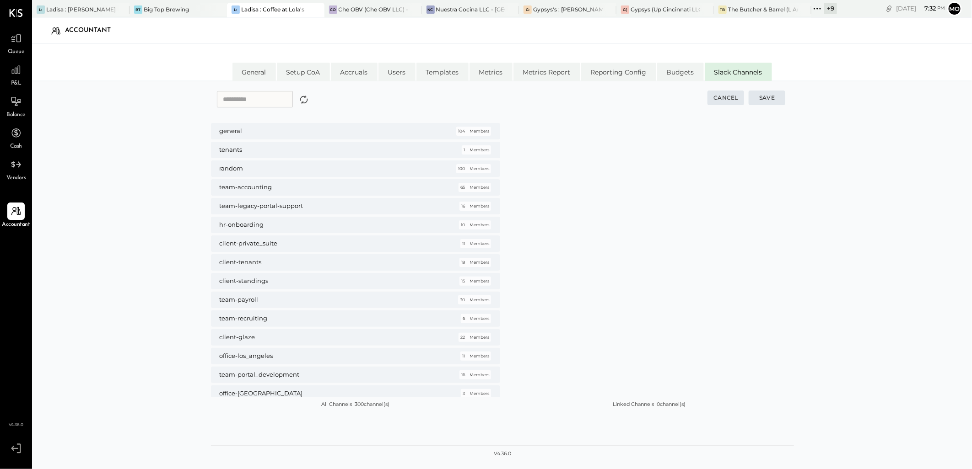
click at [720, 40] on div "Accountant" at bounding box center [501, 30] width 921 height 21
drag, startPoint x: 437, startPoint y: 264, endPoint x: 580, endPoint y: 242, distance: 144.4
click at [437, 264] on h5 "client-ignite" at bounding box center [331, 262] width 225 height 8
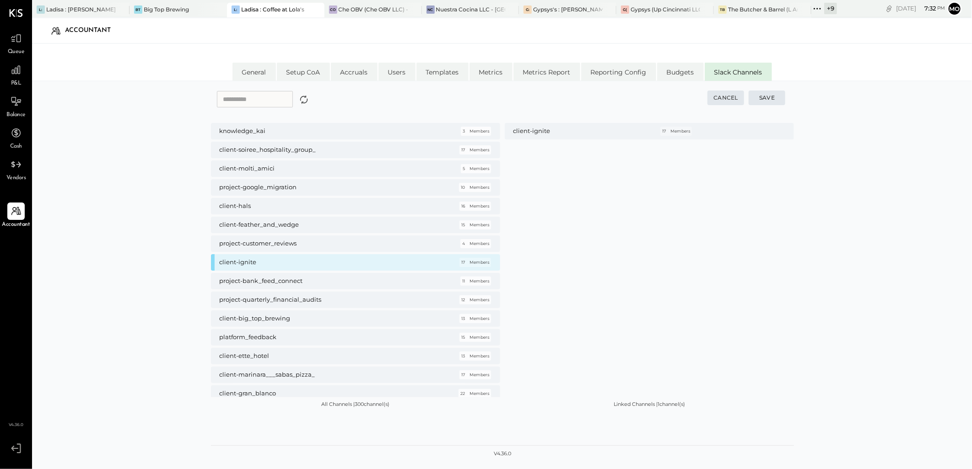
click at [759, 103] on button "Save" at bounding box center [766, 98] width 37 height 15
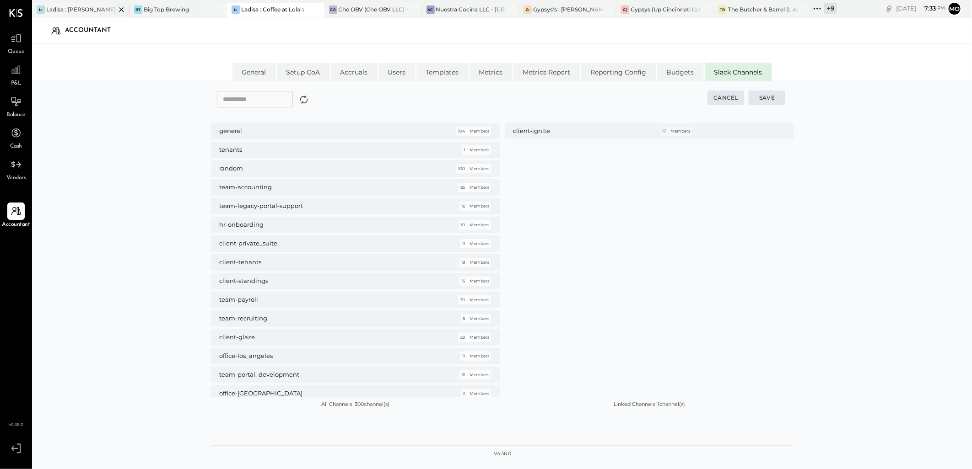
click at [65, 11] on div "Ladisa : [PERSON_NAME] in the Alley" at bounding box center [81, 9] width 70 height 8
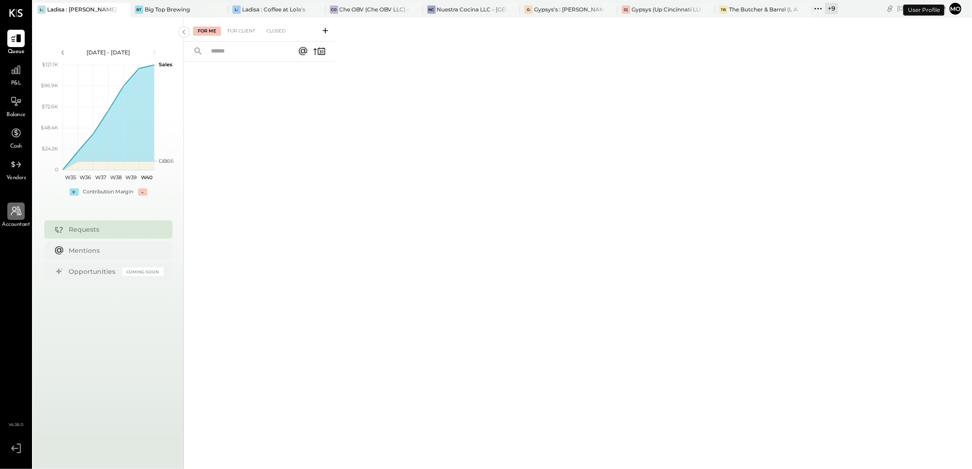
click at [17, 219] on div at bounding box center [15, 211] width 17 height 17
select select "*******"
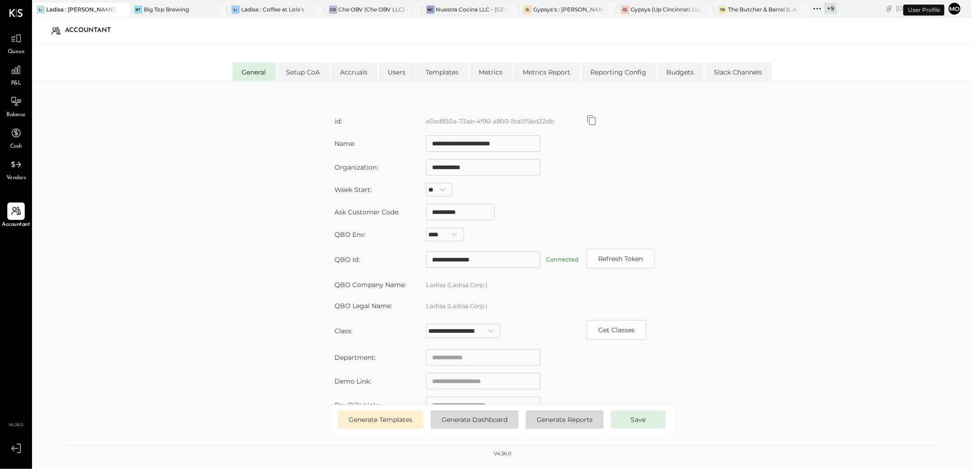
type input "**********"
select select "*******"
click at [735, 74] on li "Slack Channels" at bounding box center [738, 72] width 67 height 18
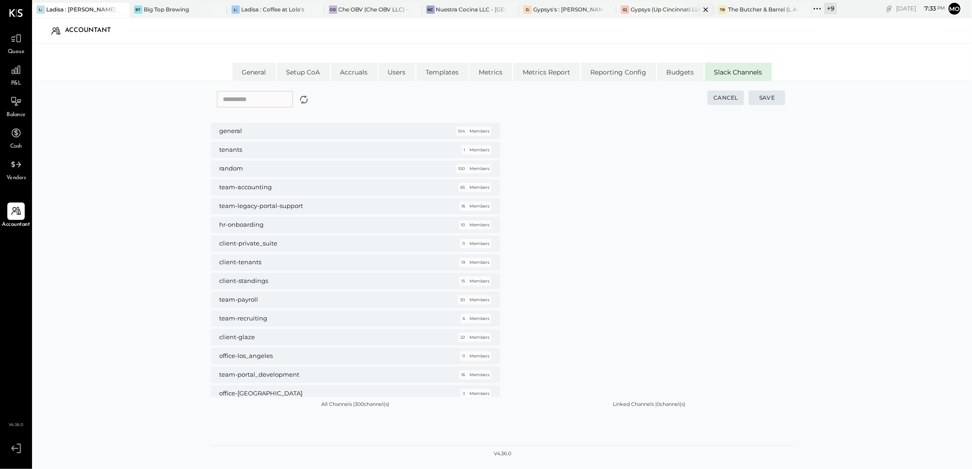
scroll to position [4952, 0]
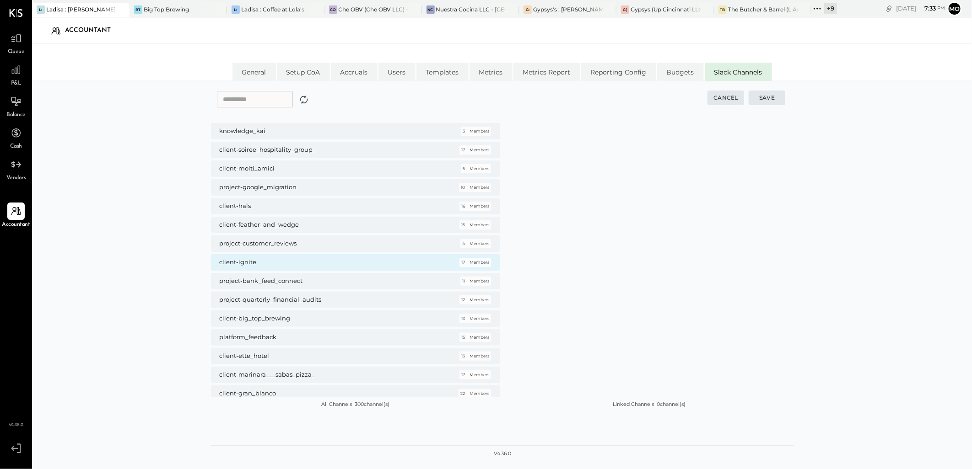
click at [427, 264] on h5 "client-ignite" at bounding box center [331, 262] width 225 height 8
click at [765, 102] on button "Save" at bounding box center [766, 98] width 37 height 15
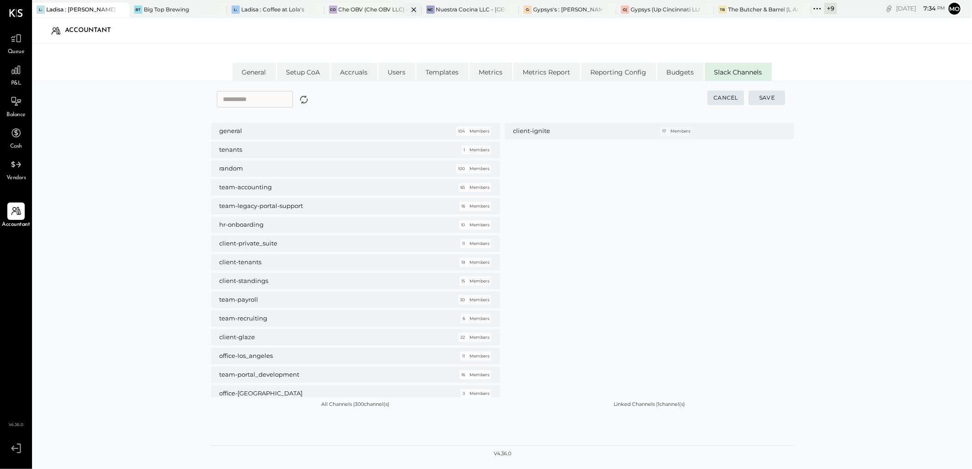
click at [364, 10] on div "Che OBV (Che OBV LLC) - Ignite" at bounding box center [374, 9] width 70 height 8
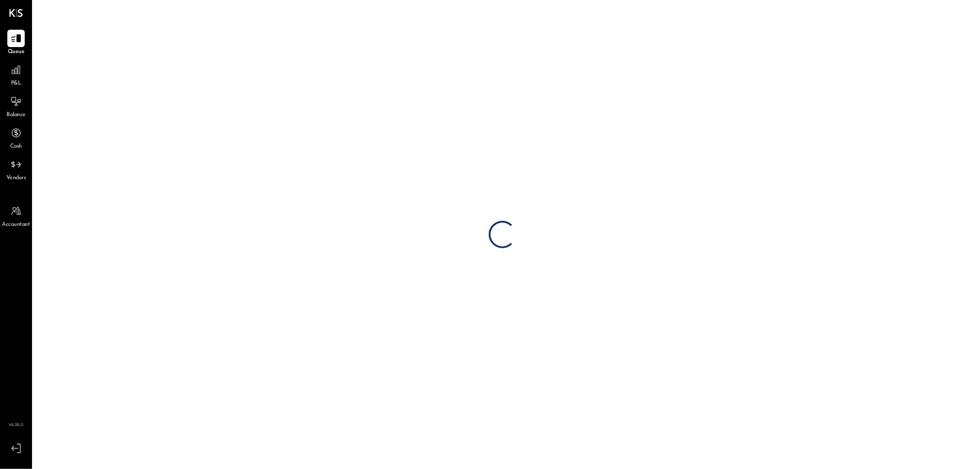
click at [11, 220] on div "Accountant" at bounding box center [16, 216] width 28 height 27
select select "*******"
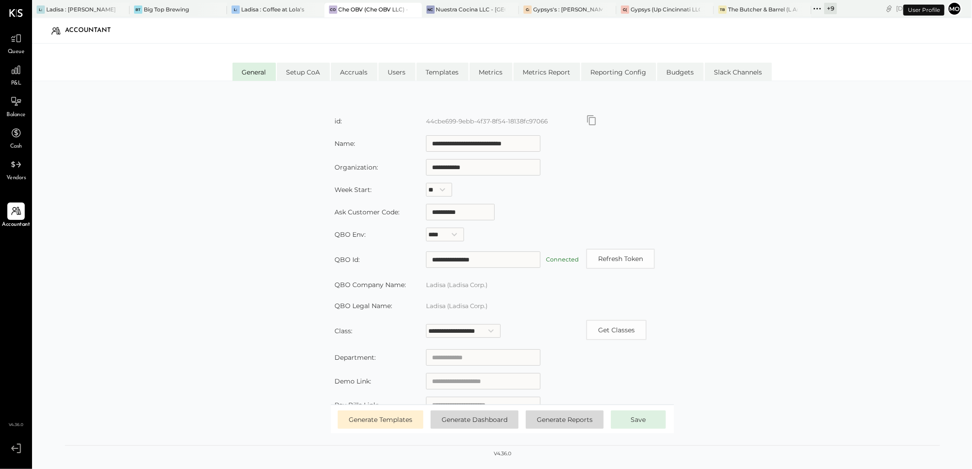
type input "**********"
type input "*********"
type input "**********"
select select
click at [716, 72] on li "Slack Channels" at bounding box center [738, 72] width 67 height 18
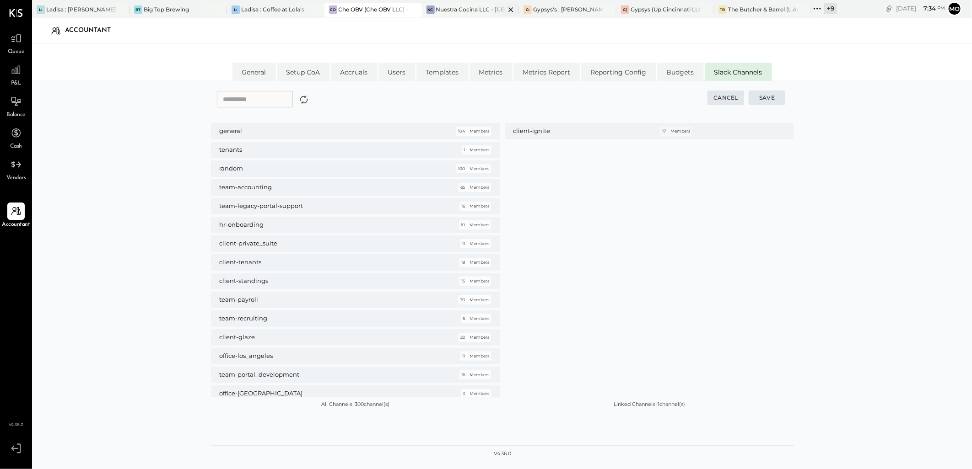
click at [464, 10] on div "Nuestra Cocina LLC - [GEOGRAPHIC_DATA]" at bounding box center [471, 9] width 70 height 8
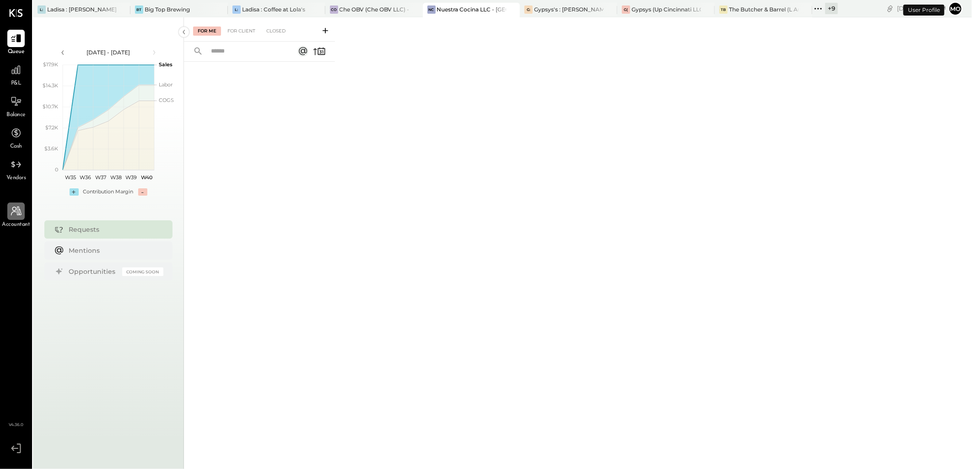
click at [20, 214] on icon at bounding box center [16, 211] width 12 height 12
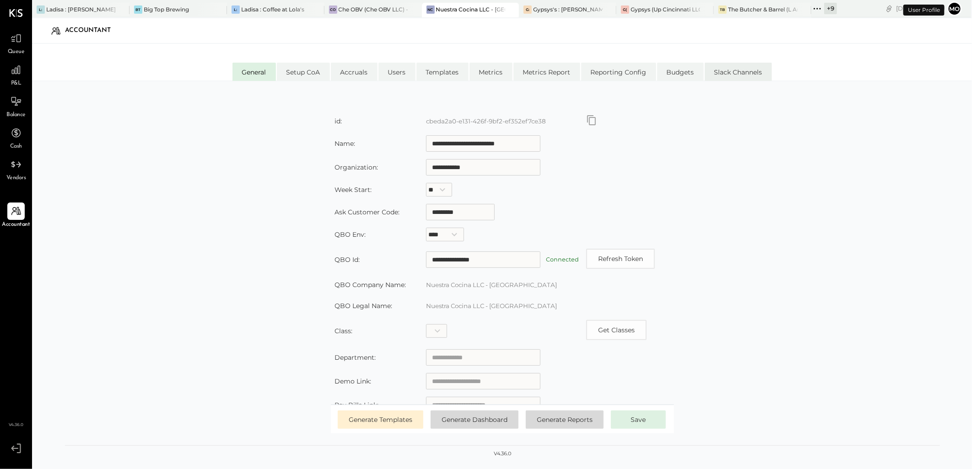
click at [731, 74] on li "Slack Channels" at bounding box center [738, 72] width 67 height 18
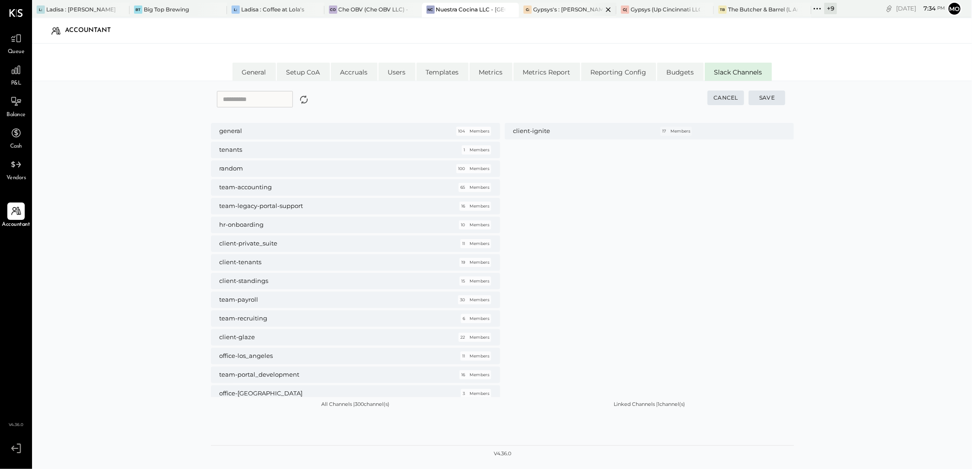
click at [556, 7] on div "Gypsys's : [PERSON_NAME] on the levee" at bounding box center [568, 9] width 70 height 8
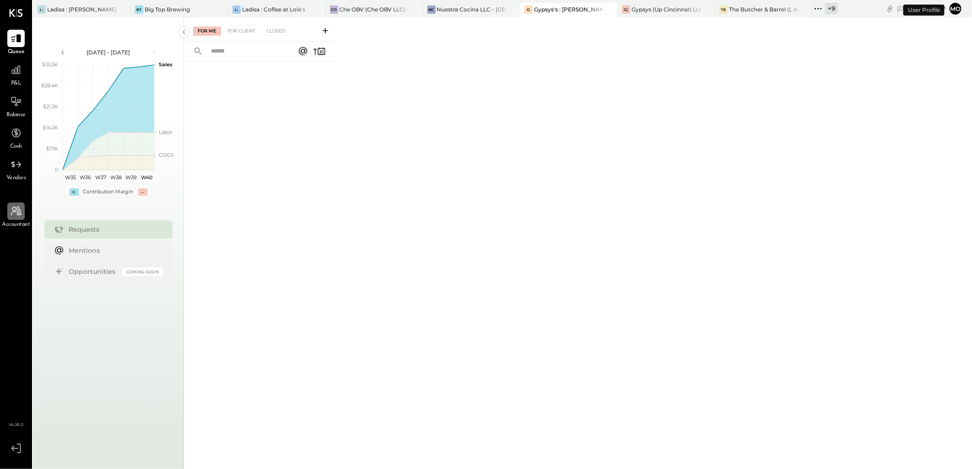
click at [18, 206] on icon at bounding box center [16, 211] width 12 height 12
select select "******"
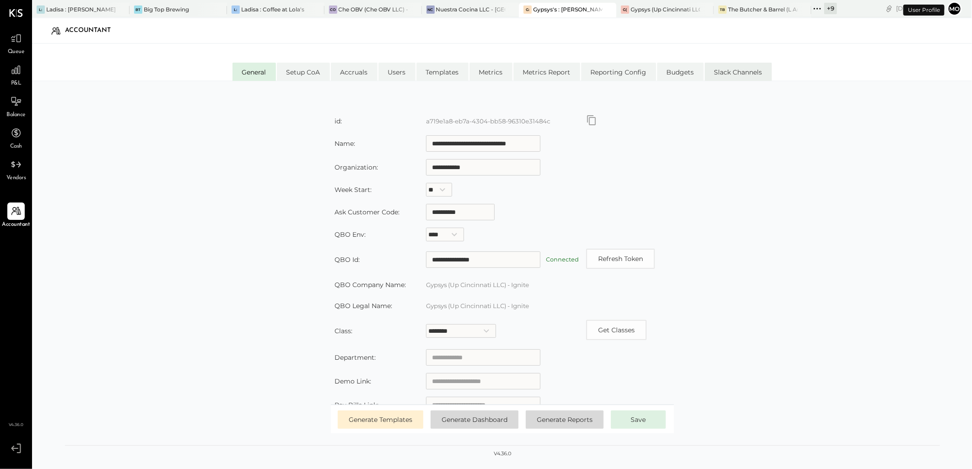
click at [739, 71] on li "Slack Channels" at bounding box center [738, 72] width 67 height 18
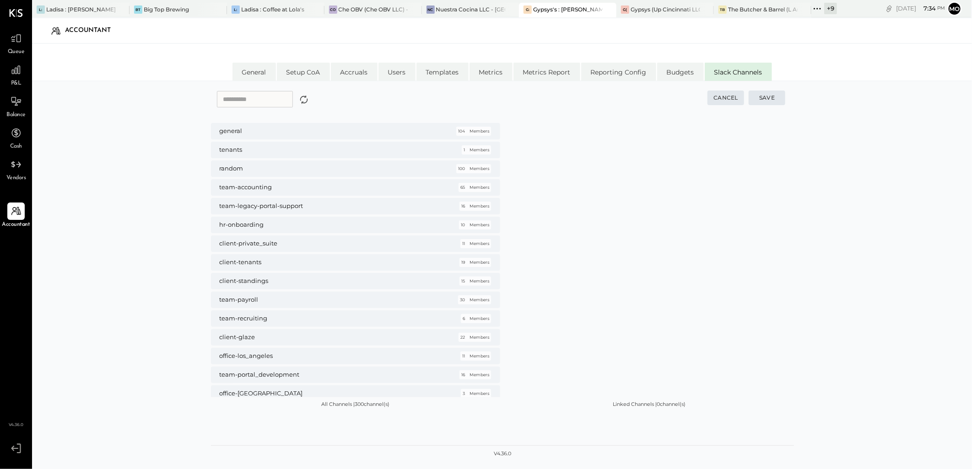
scroll to position [4952, 0]
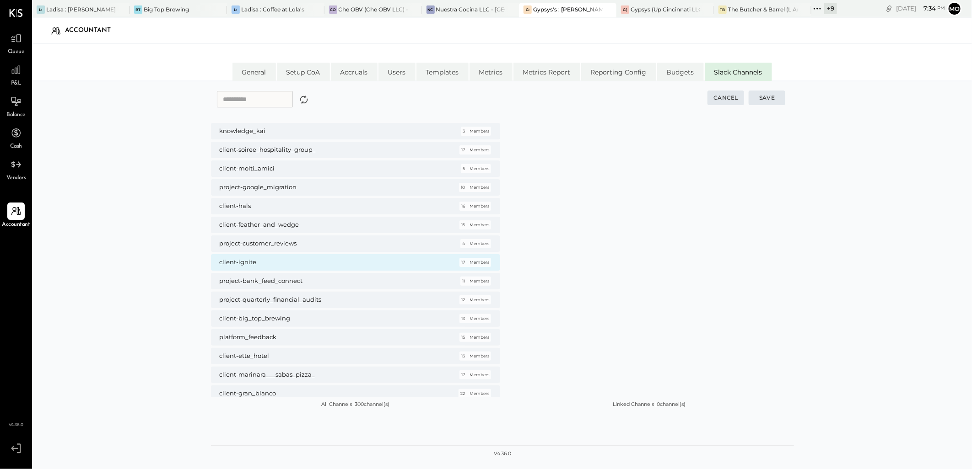
click at [306, 258] on h5 "client-ignite" at bounding box center [331, 262] width 225 height 8
click at [763, 99] on button "Save" at bounding box center [766, 98] width 37 height 15
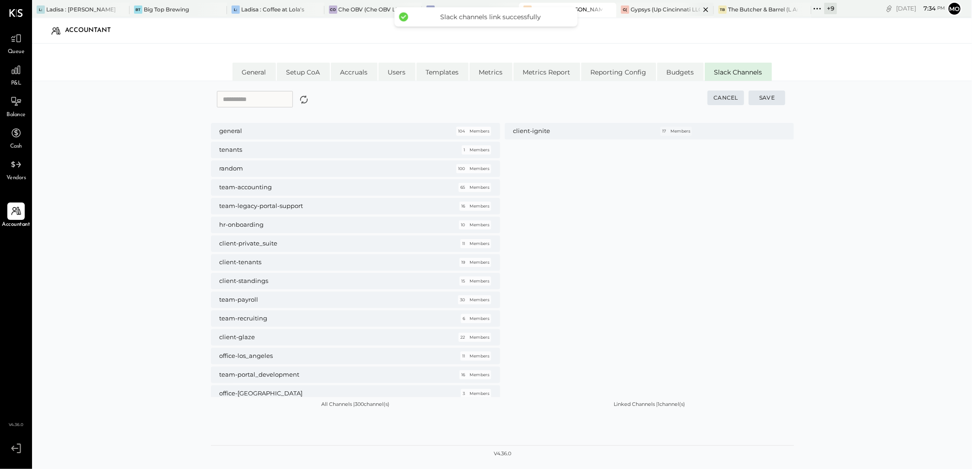
click at [637, 10] on div "Gypsys (Up Cincinnati LLC) - Ignite" at bounding box center [665, 9] width 70 height 8
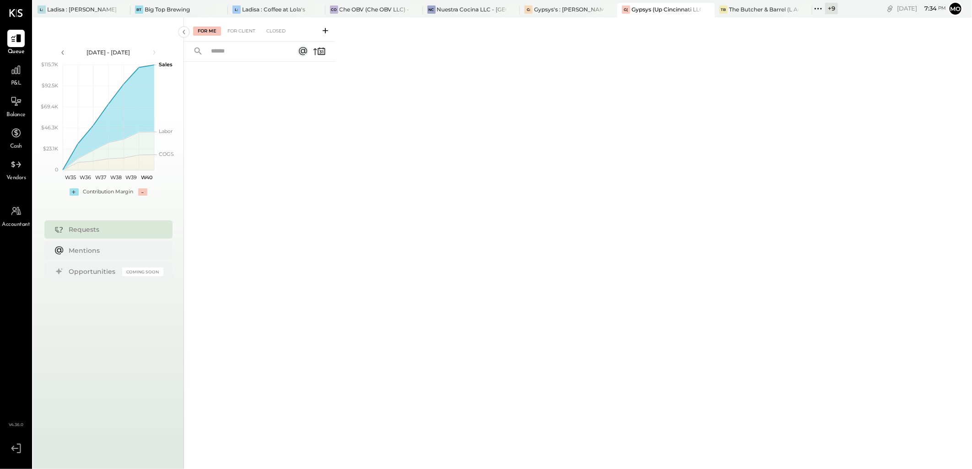
click at [242, 24] on div "For Me For Client Closed" at bounding box center [259, 29] width 151 height 24
click at [244, 28] on div "For Client" at bounding box center [241, 31] width 37 height 9
click at [207, 32] on div "For Me" at bounding box center [207, 31] width 28 height 9
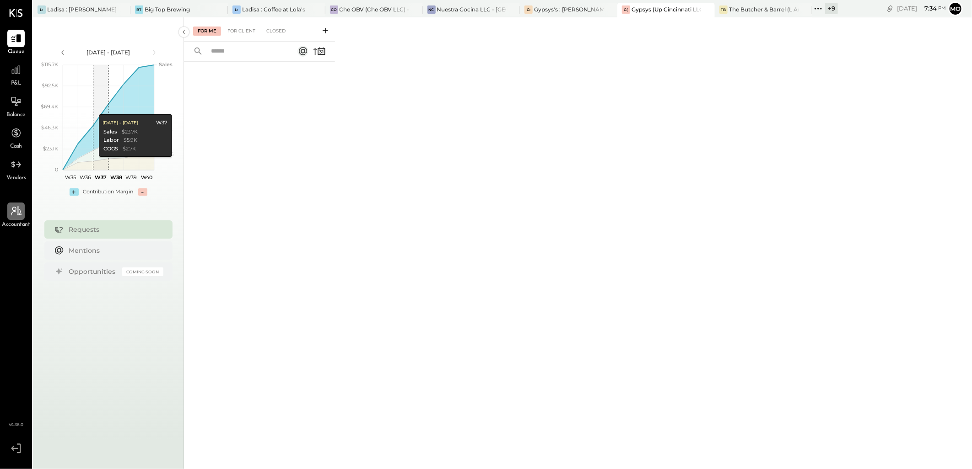
click at [16, 218] on div at bounding box center [15, 211] width 17 height 17
select select "******"
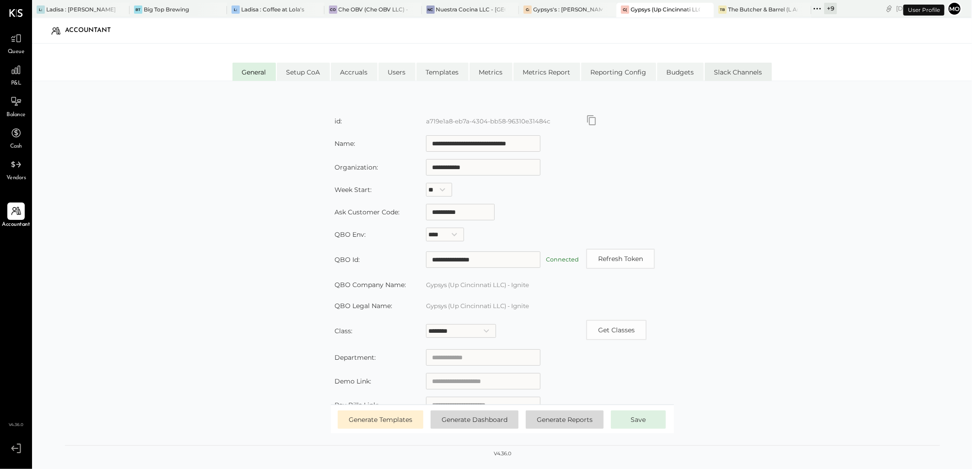
type input "**********"
select select
click at [732, 76] on li "Slack Channels" at bounding box center [738, 72] width 67 height 18
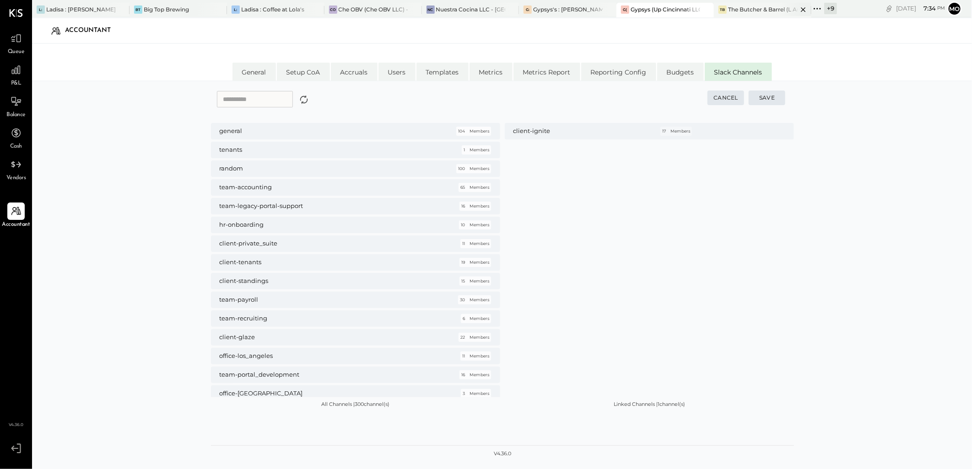
click at [747, 12] on div "The Butcher & Barrel (L Argento LLC) - [GEOGRAPHIC_DATA]" at bounding box center [763, 9] width 70 height 8
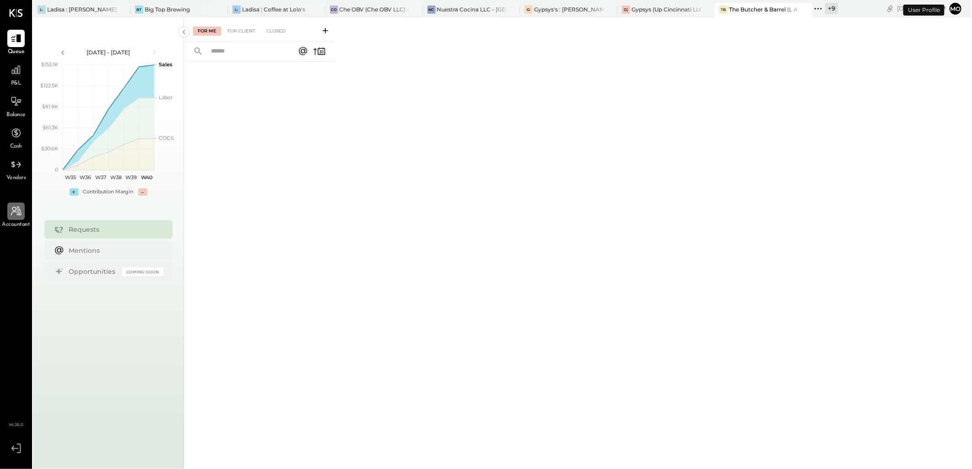
click at [22, 208] on div at bounding box center [15, 211] width 17 height 17
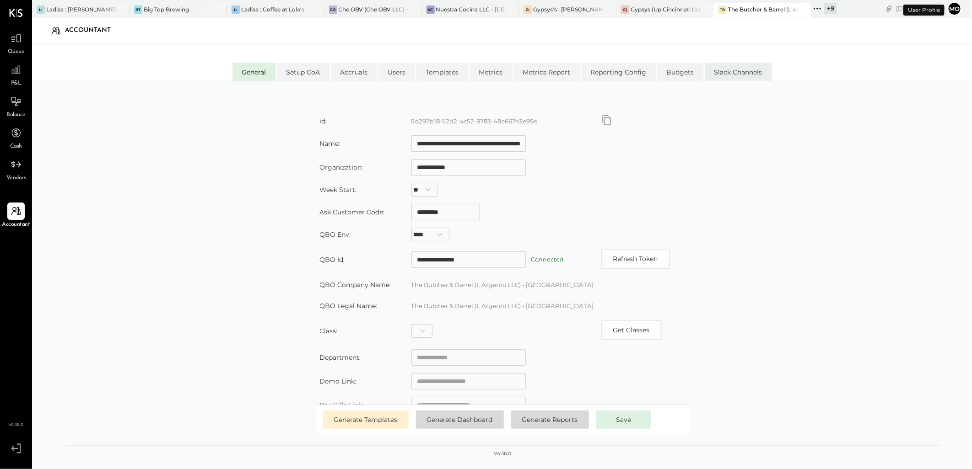
click at [737, 75] on li "Slack Channels" at bounding box center [738, 72] width 67 height 18
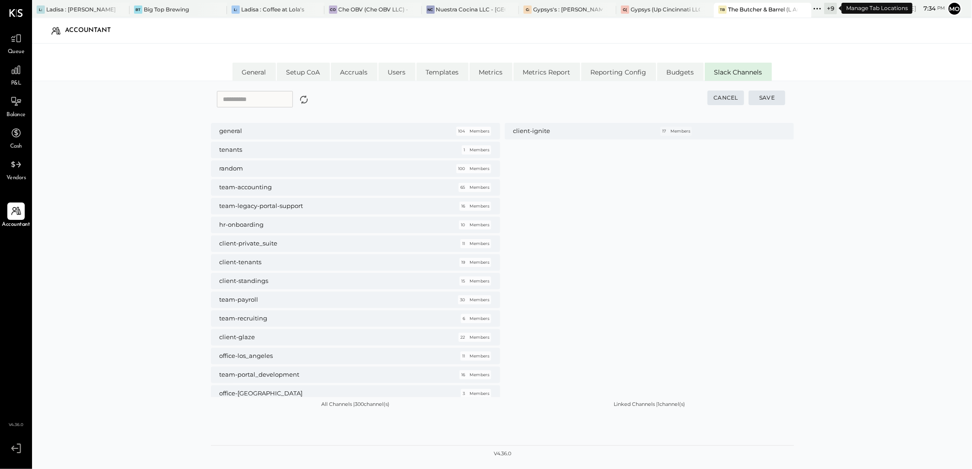
click at [819, 10] on icon at bounding box center [817, 9] width 12 height 12
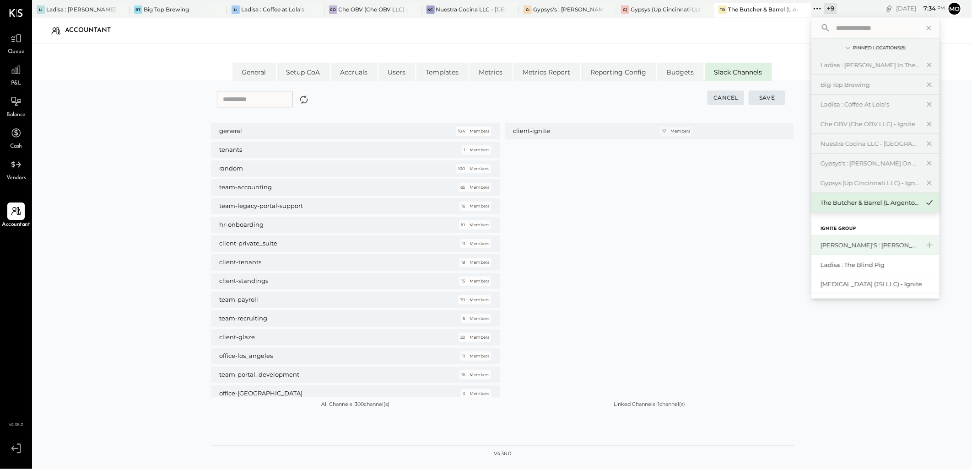
click at [864, 247] on div "[PERSON_NAME]'s : [PERSON_NAME]'s" at bounding box center [869, 245] width 99 height 9
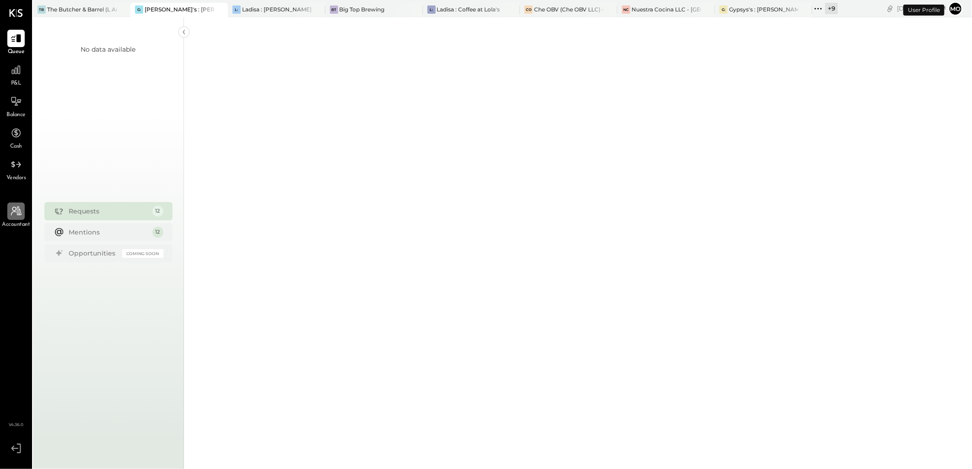
click at [8, 211] on div at bounding box center [15, 211] width 17 height 17
select select "******"
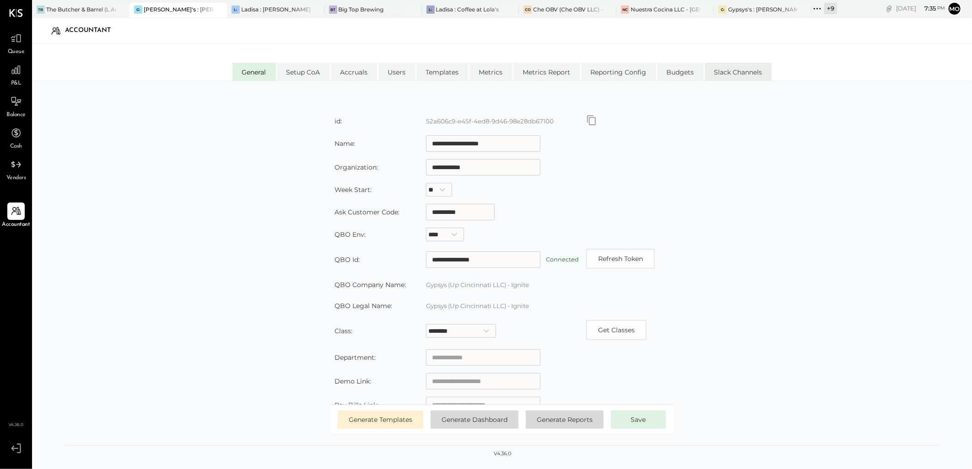
click at [734, 73] on li "Slack Channels" at bounding box center [738, 72] width 67 height 18
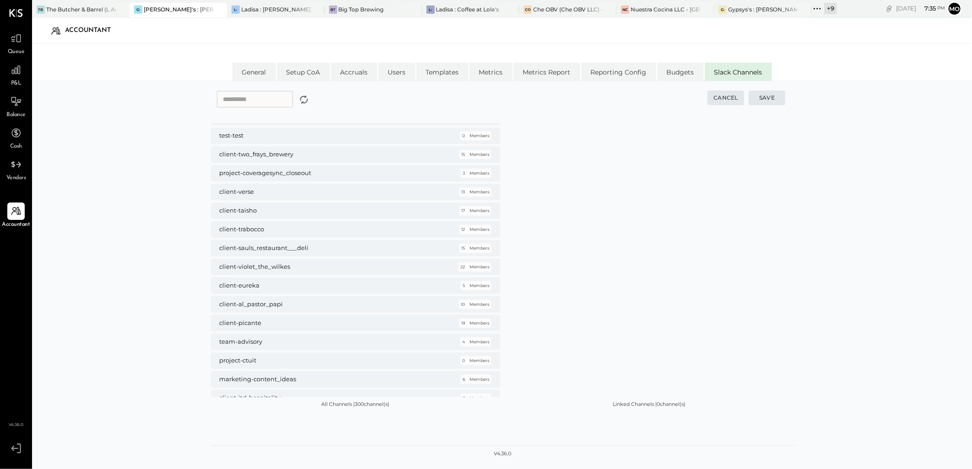
scroll to position [559, 0]
click at [14, 71] on icon at bounding box center [15, 69] width 9 height 9
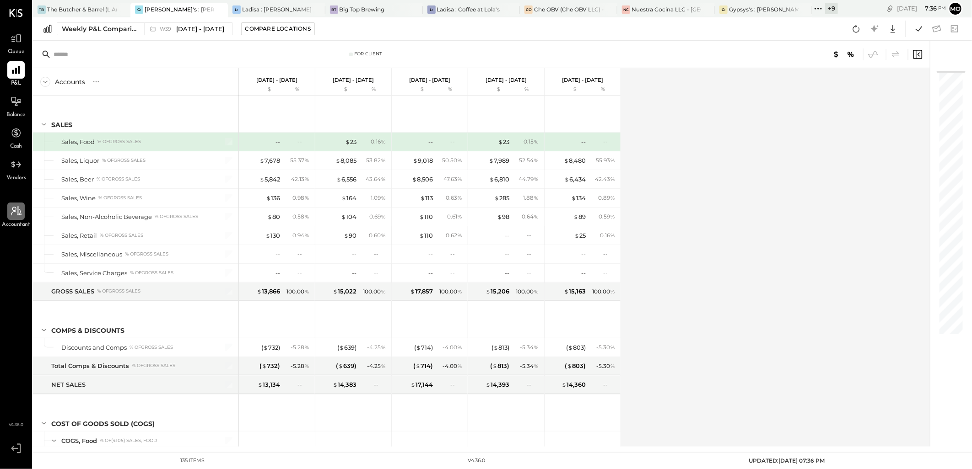
click at [19, 217] on icon at bounding box center [16, 211] width 12 height 12
select select "******"
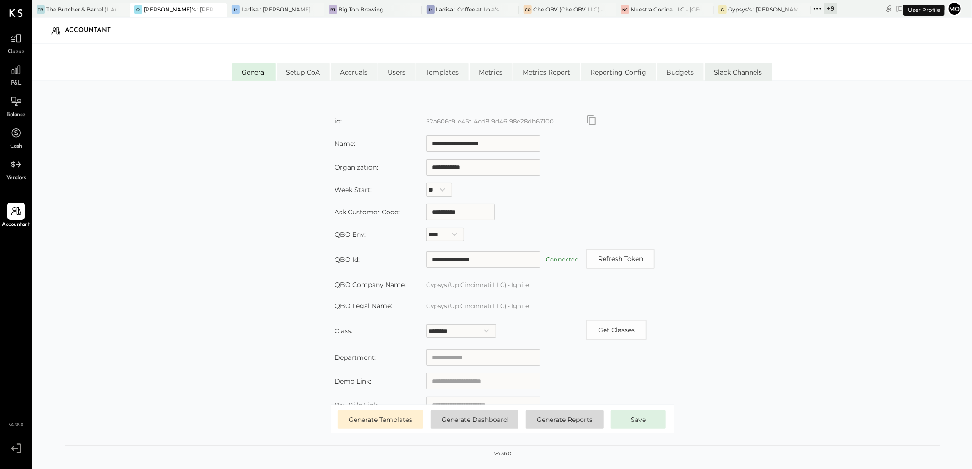
click at [732, 73] on li "Slack Channels" at bounding box center [738, 72] width 67 height 18
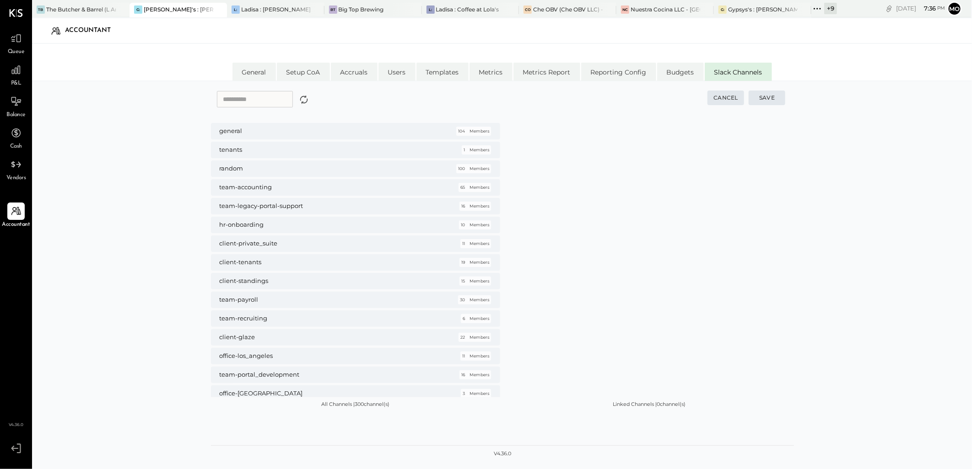
scroll to position [4952, 0]
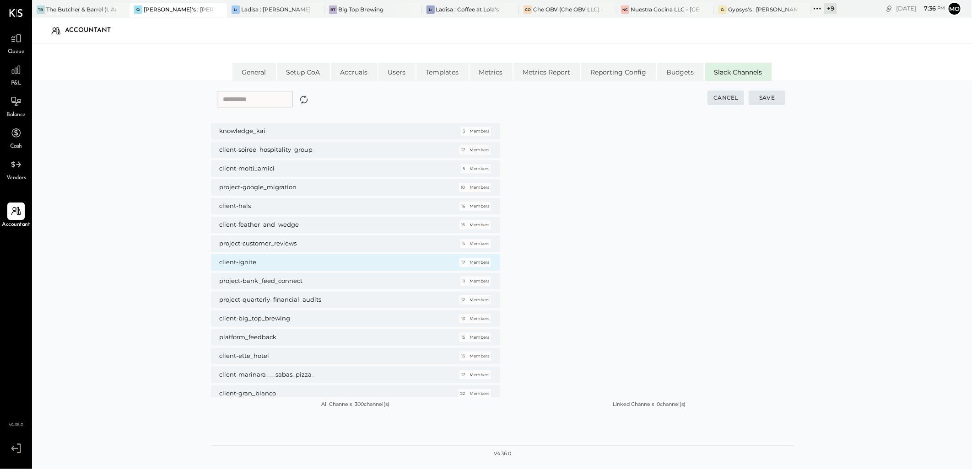
drag, startPoint x: 331, startPoint y: 263, endPoint x: 474, endPoint y: 256, distance: 143.8
click at [331, 263] on h5 "client-ignite" at bounding box center [331, 262] width 225 height 8
click at [773, 96] on button "Save" at bounding box center [766, 98] width 37 height 15
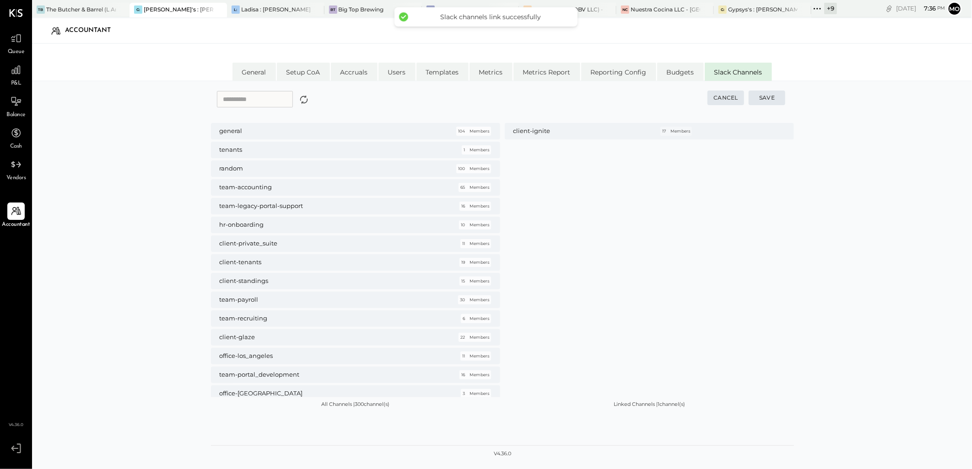
click at [816, 7] on icon at bounding box center [817, 9] width 12 height 12
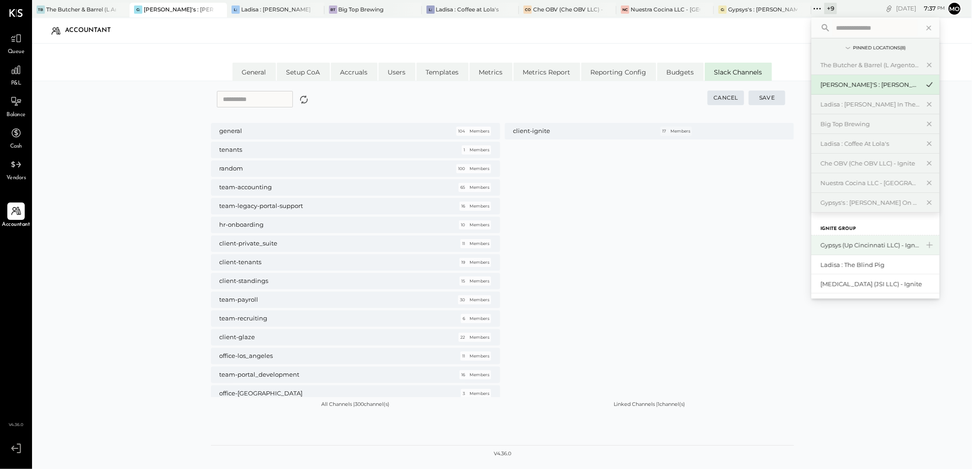
click at [859, 245] on div "Gypsys (Up Cincinnati LLC) - Ignite" at bounding box center [869, 245] width 99 height 9
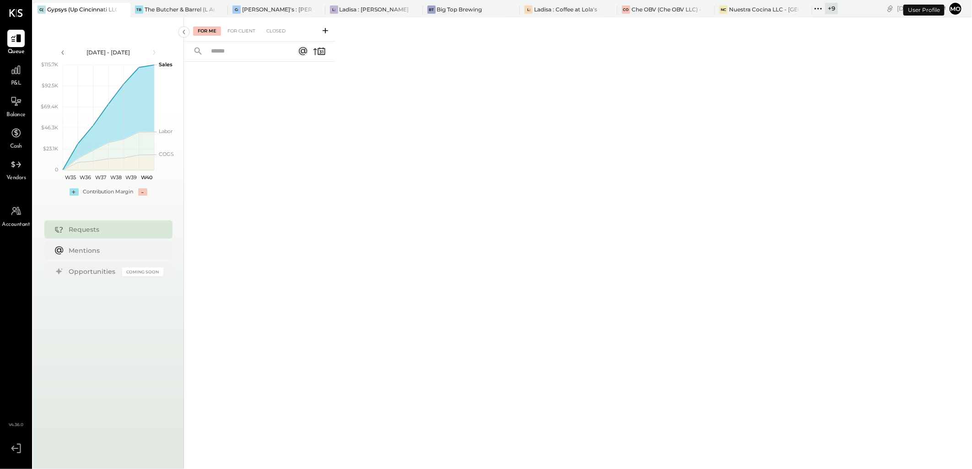
click at [16, 221] on span "Accountant" at bounding box center [16, 225] width 28 height 8
select select "******"
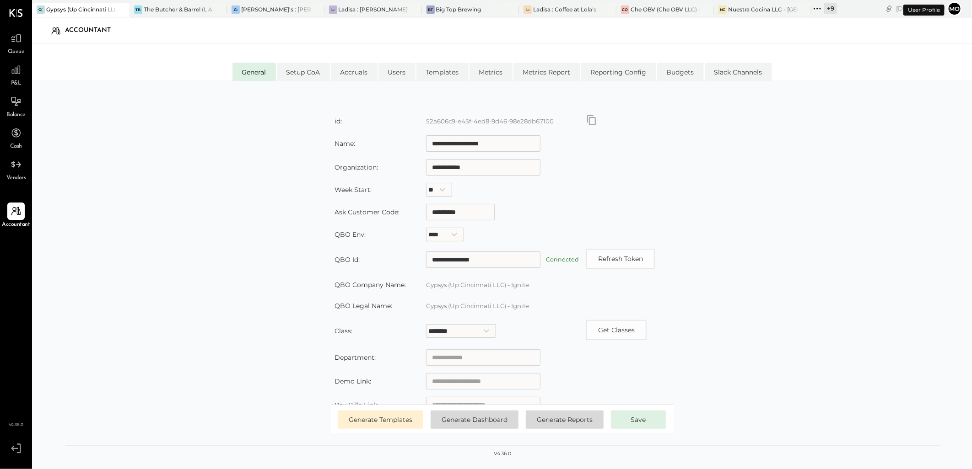
type input "**********"
select select
click at [731, 68] on li "Slack Channels" at bounding box center [738, 72] width 67 height 18
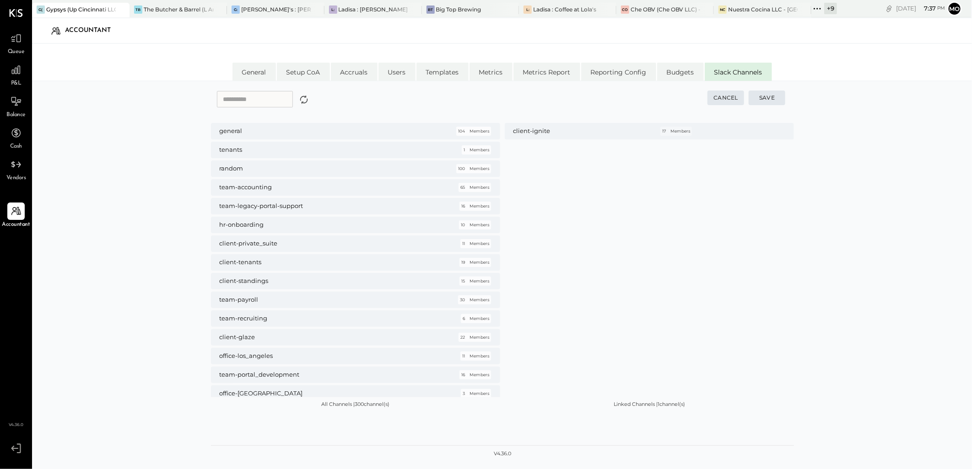
click at [818, 8] on icon at bounding box center [817, 9] width 12 height 12
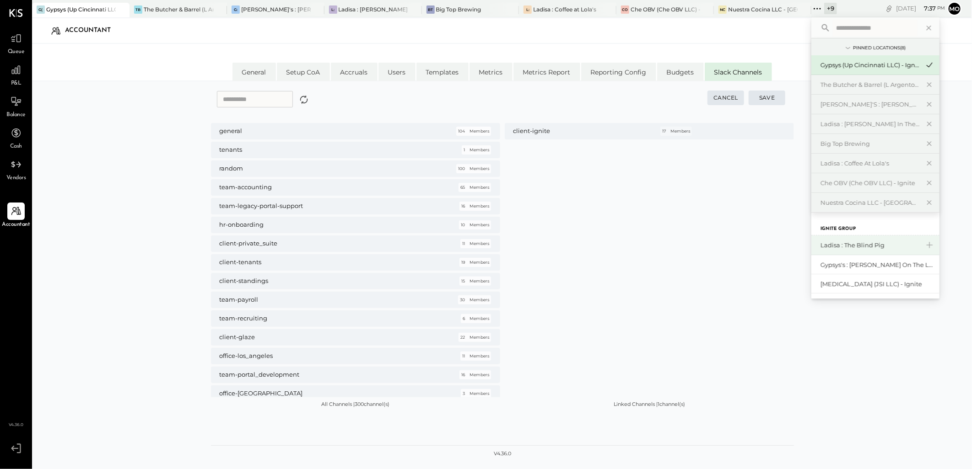
click at [856, 245] on div "Ladisa : The Blind Pig" at bounding box center [869, 245] width 99 height 9
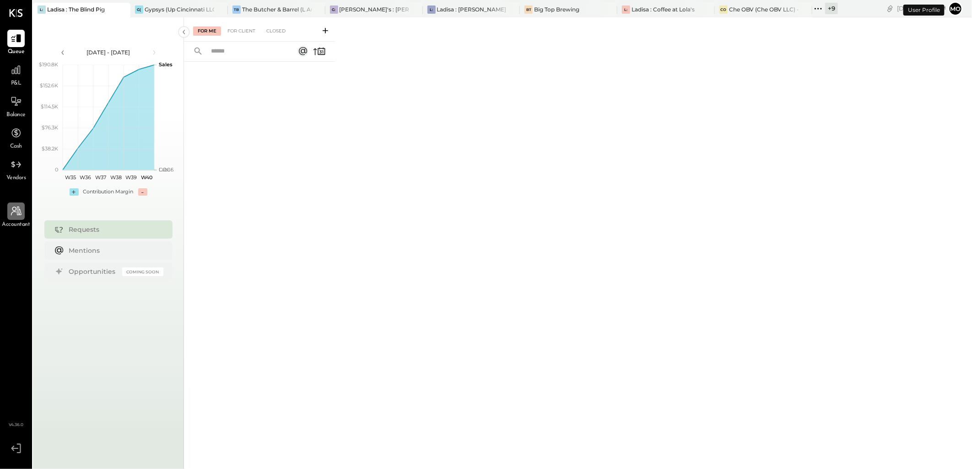
click at [22, 213] on icon at bounding box center [16, 211] width 12 height 12
select select "*******"
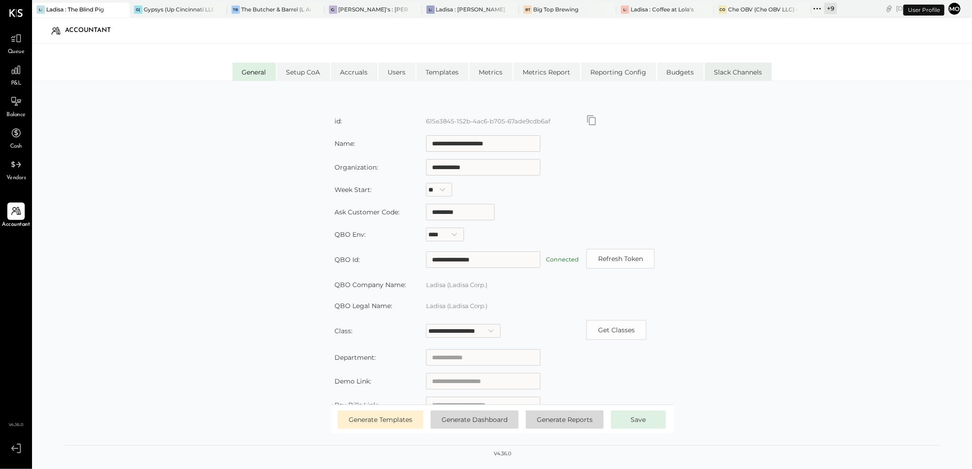
click at [721, 76] on li "Slack Channels" at bounding box center [738, 72] width 67 height 18
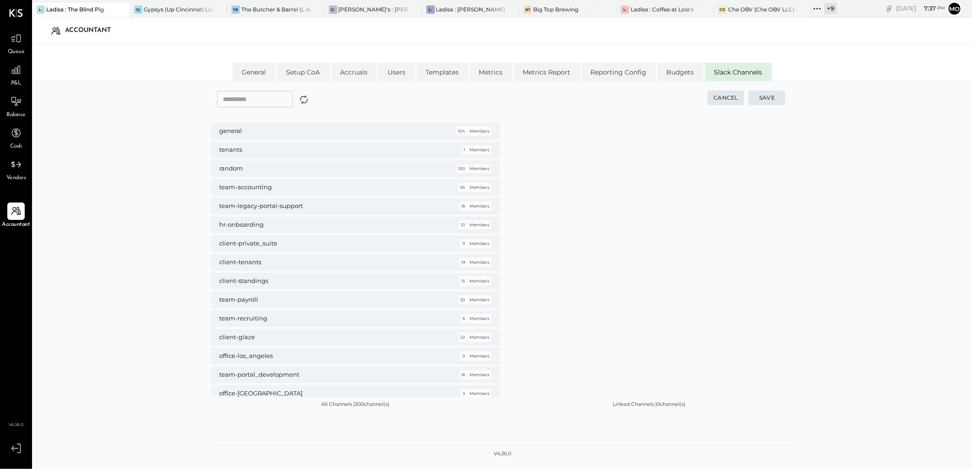
scroll to position [4952, 0]
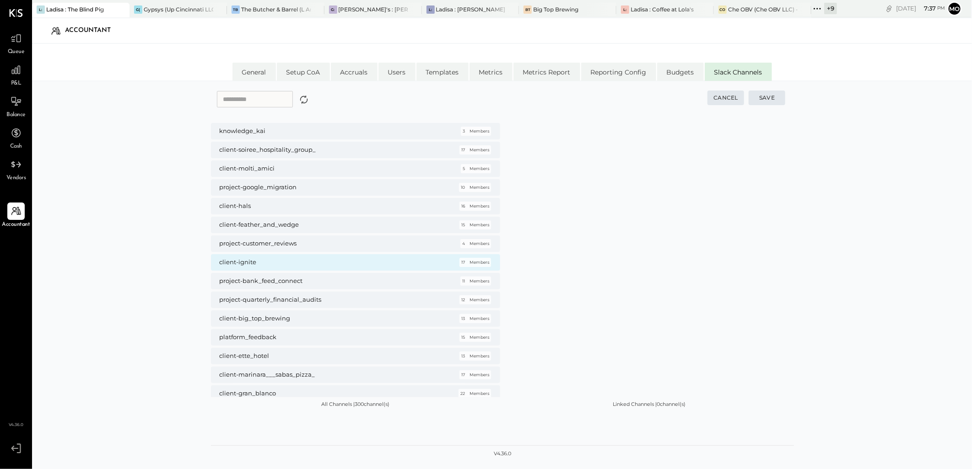
click at [424, 261] on h5 "client-ignite" at bounding box center [331, 262] width 225 height 8
click at [781, 95] on button "Save" at bounding box center [766, 98] width 37 height 15
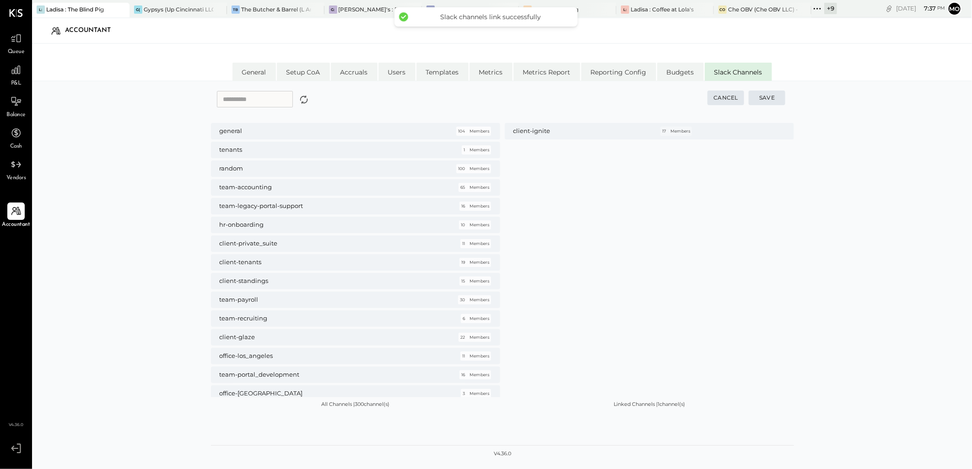
click at [818, 6] on icon at bounding box center [817, 9] width 12 height 12
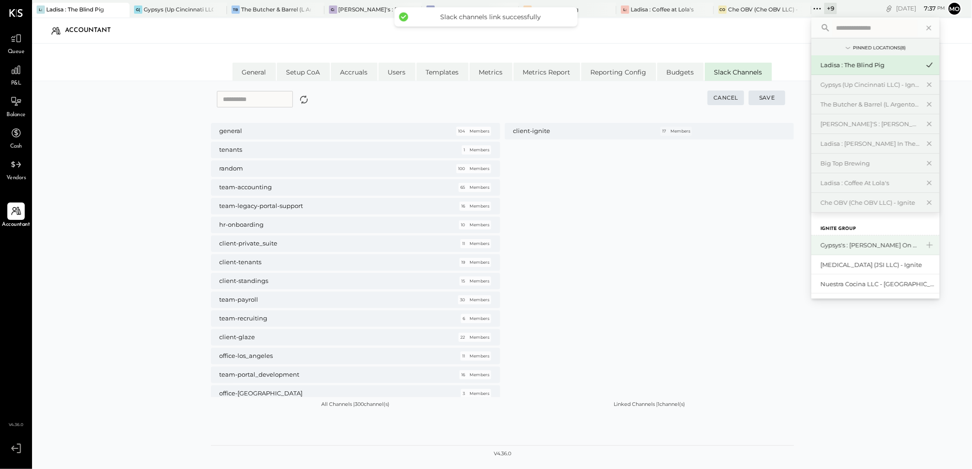
click at [875, 245] on div "Gypsys's : [PERSON_NAME] on the levee" at bounding box center [869, 245] width 99 height 9
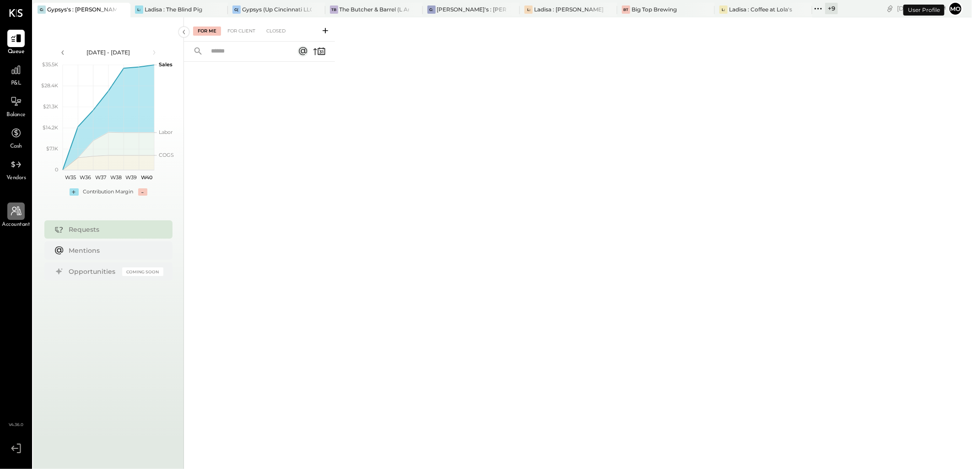
click at [8, 218] on div at bounding box center [15, 211] width 17 height 17
select select "******"
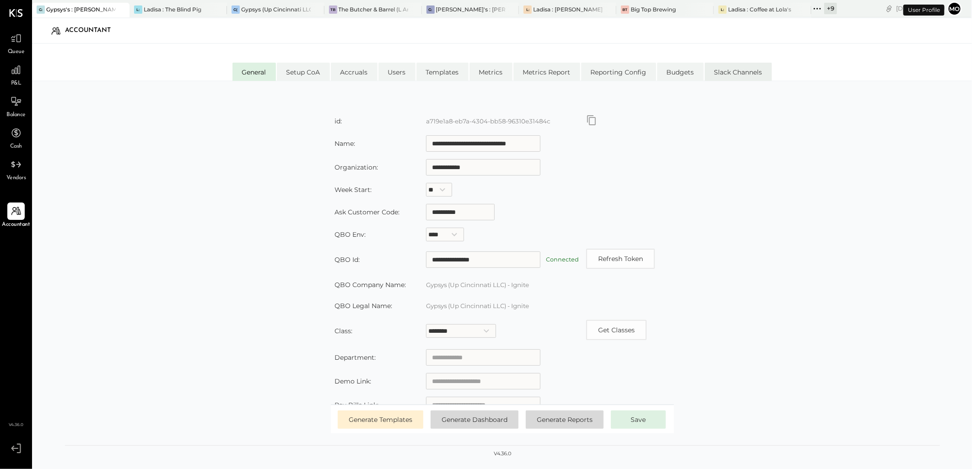
click at [734, 71] on li "Slack Channels" at bounding box center [738, 72] width 67 height 18
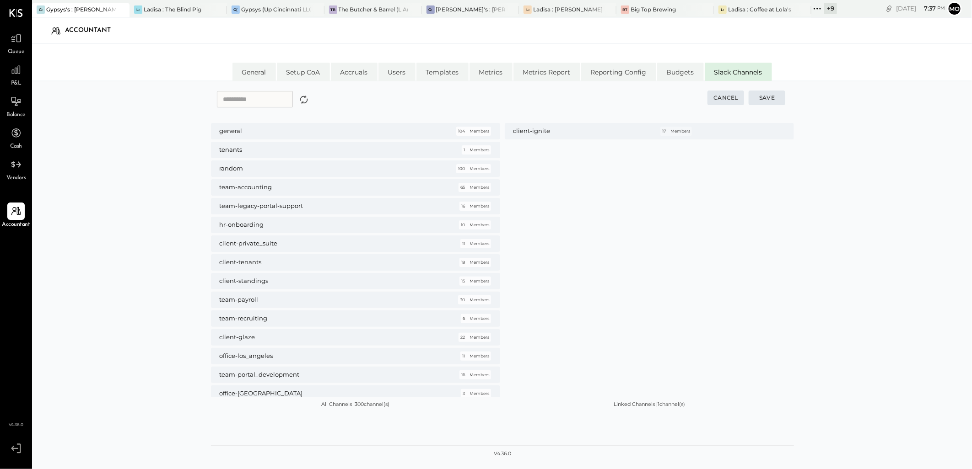
click at [813, 6] on icon at bounding box center [817, 9] width 12 height 12
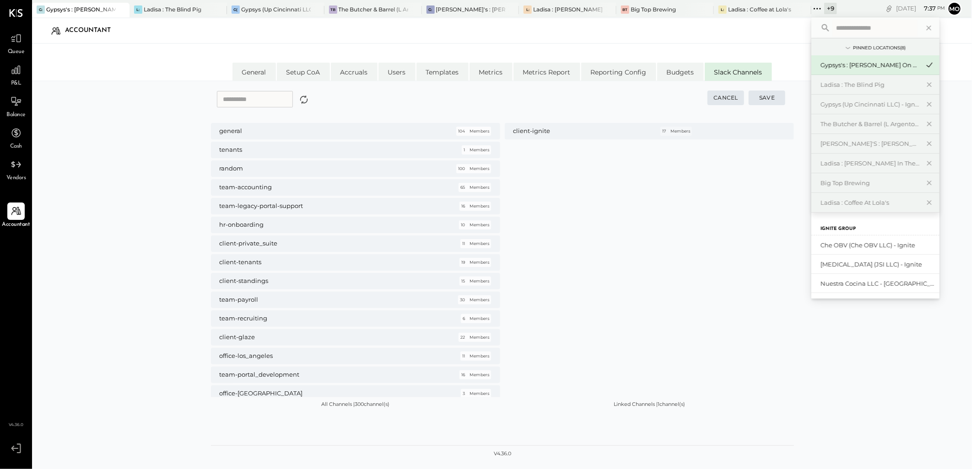
click at [620, 212] on div "client-ignite 17 Members" at bounding box center [649, 260] width 289 height 275
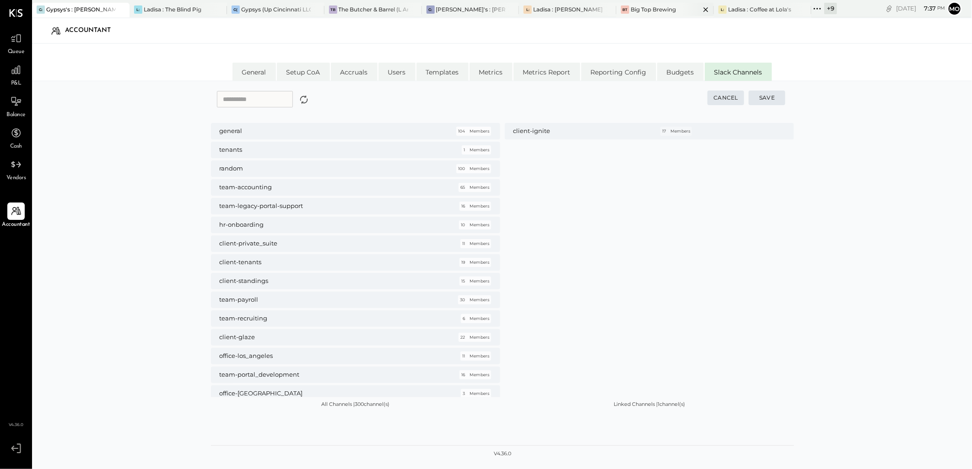
click at [628, 10] on div "BT" at bounding box center [625, 9] width 8 height 8
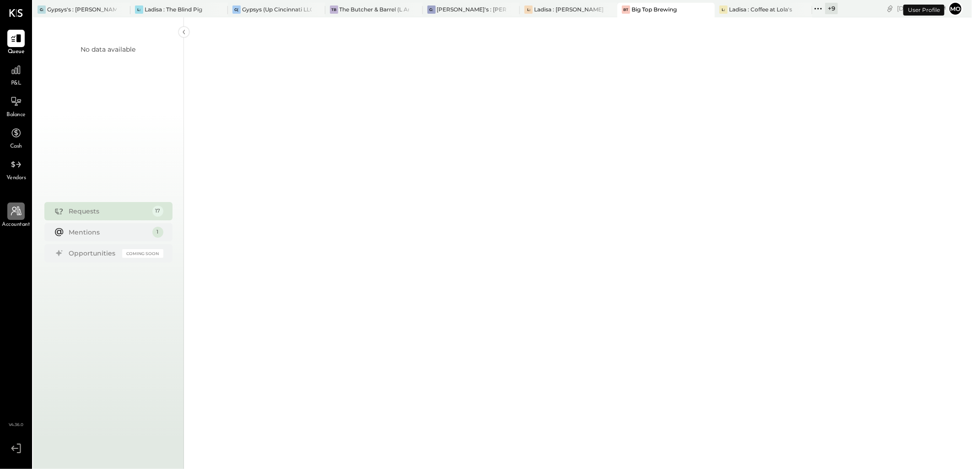
click at [18, 217] on div at bounding box center [15, 211] width 17 height 17
select select "******"
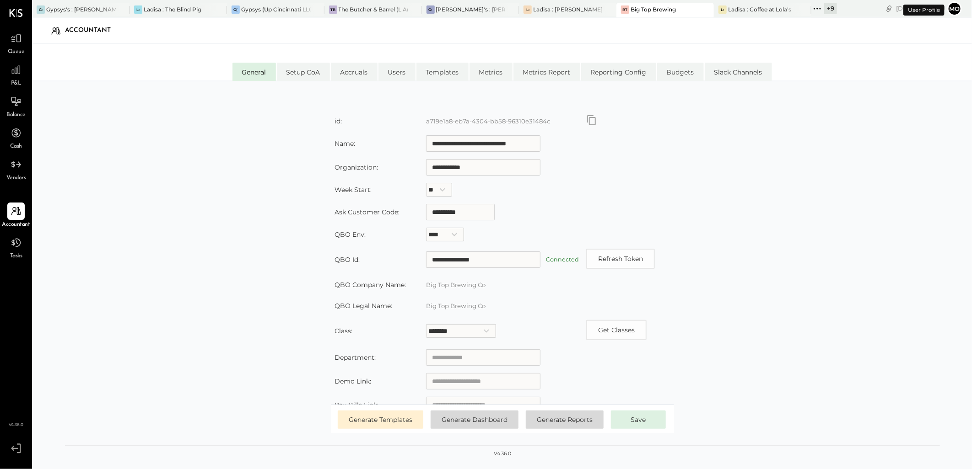
type input "**********"
select select
type input "**********"
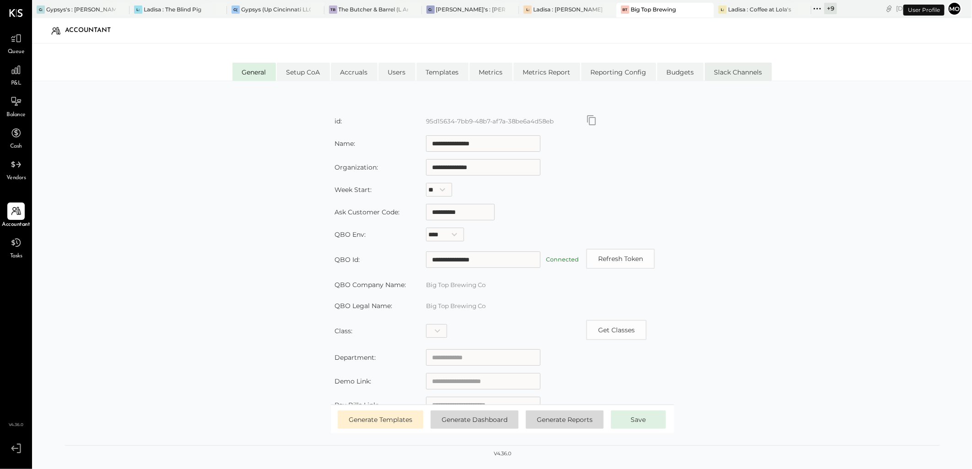
click at [735, 75] on li "Slack Channels" at bounding box center [738, 72] width 67 height 18
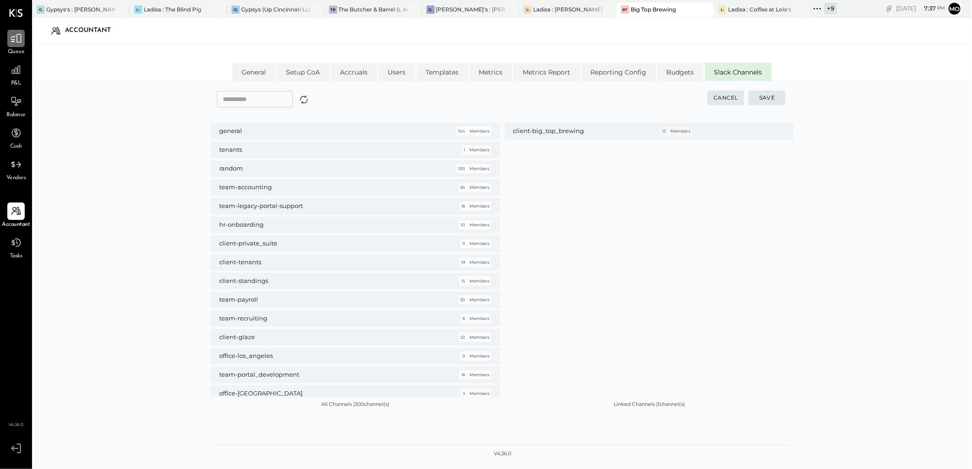
click at [16, 42] on icon at bounding box center [16, 38] width 12 height 12
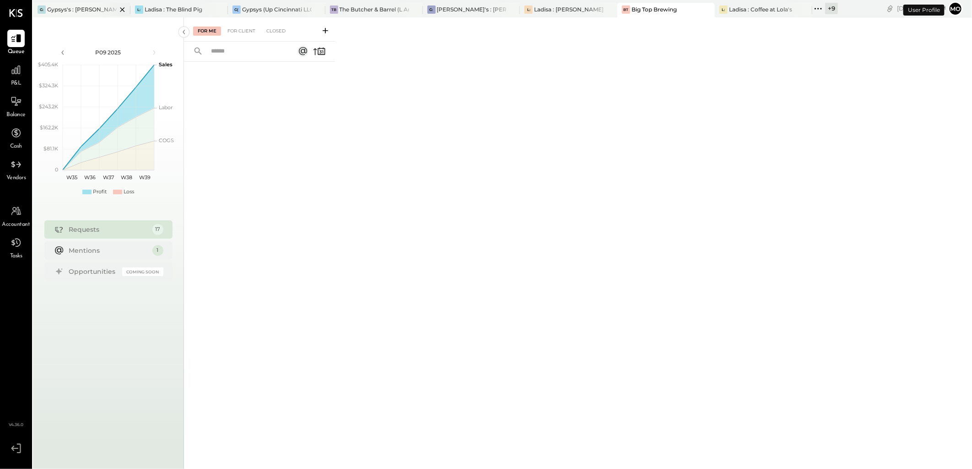
click at [76, 5] on div "G: [PERSON_NAME]'s : [PERSON_NAME] on the levee" at bounding box center [81, 10] width 97 height 15
click at [255, 27] on div "For Client" at bounding box center [241, 31] width 37 height 9
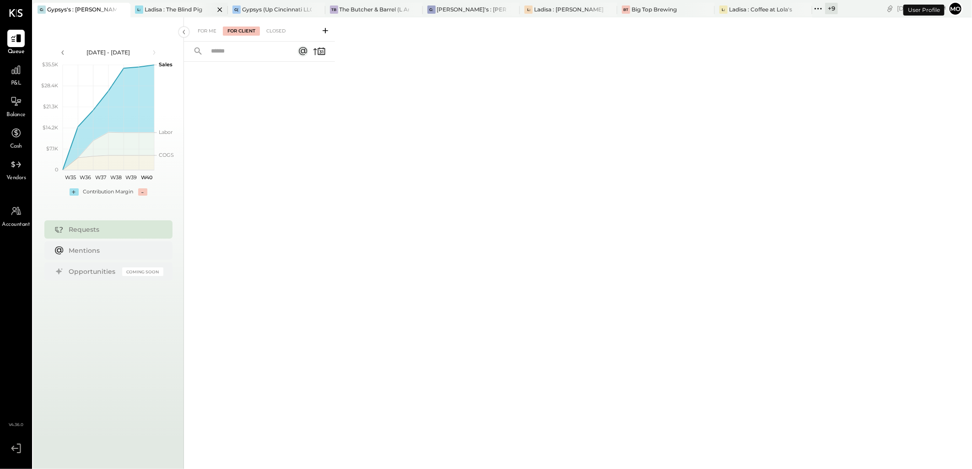
click at [173, 16] on div "L: Ladisa : The Blind Pig" at bounding box center [178, 10] width 97 height 15
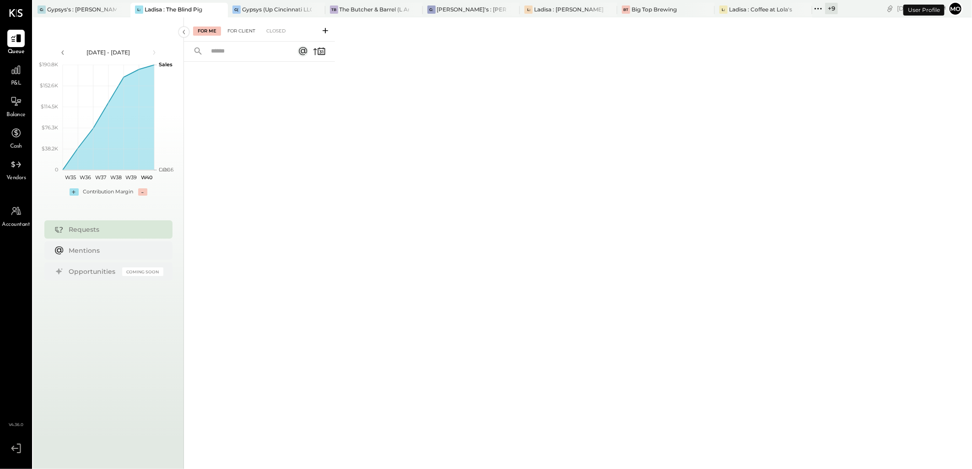
click at [232, 32] on div "For Client" at bounding box center [241, 31] width 37 height 9
click at [261, 7] on div "Gypsys (Up Cincinnati LLC) - Ignite" at bounding box center [277, 9] width 70 height 8
click at [235, 33] on div "For Client" at bounding box center [241, 31] width 37 height 9
click at [207, 32] on div "For Me" at bounding box center [207, 31] width 28 height 9
click at [822, 3] on icon at bounding box center [818, 9] width 12 height 12
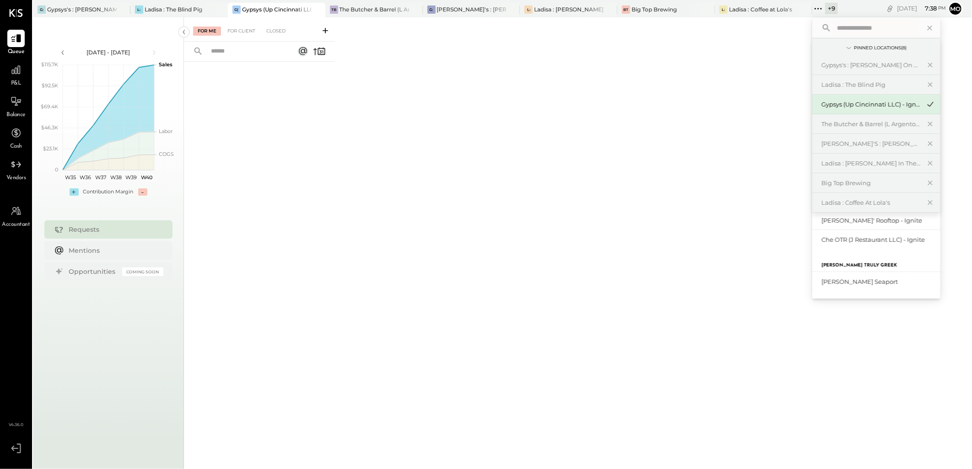
scroll to position [101, 0]
